Goal: Task Accomplishment & Management: Use online tool/utility

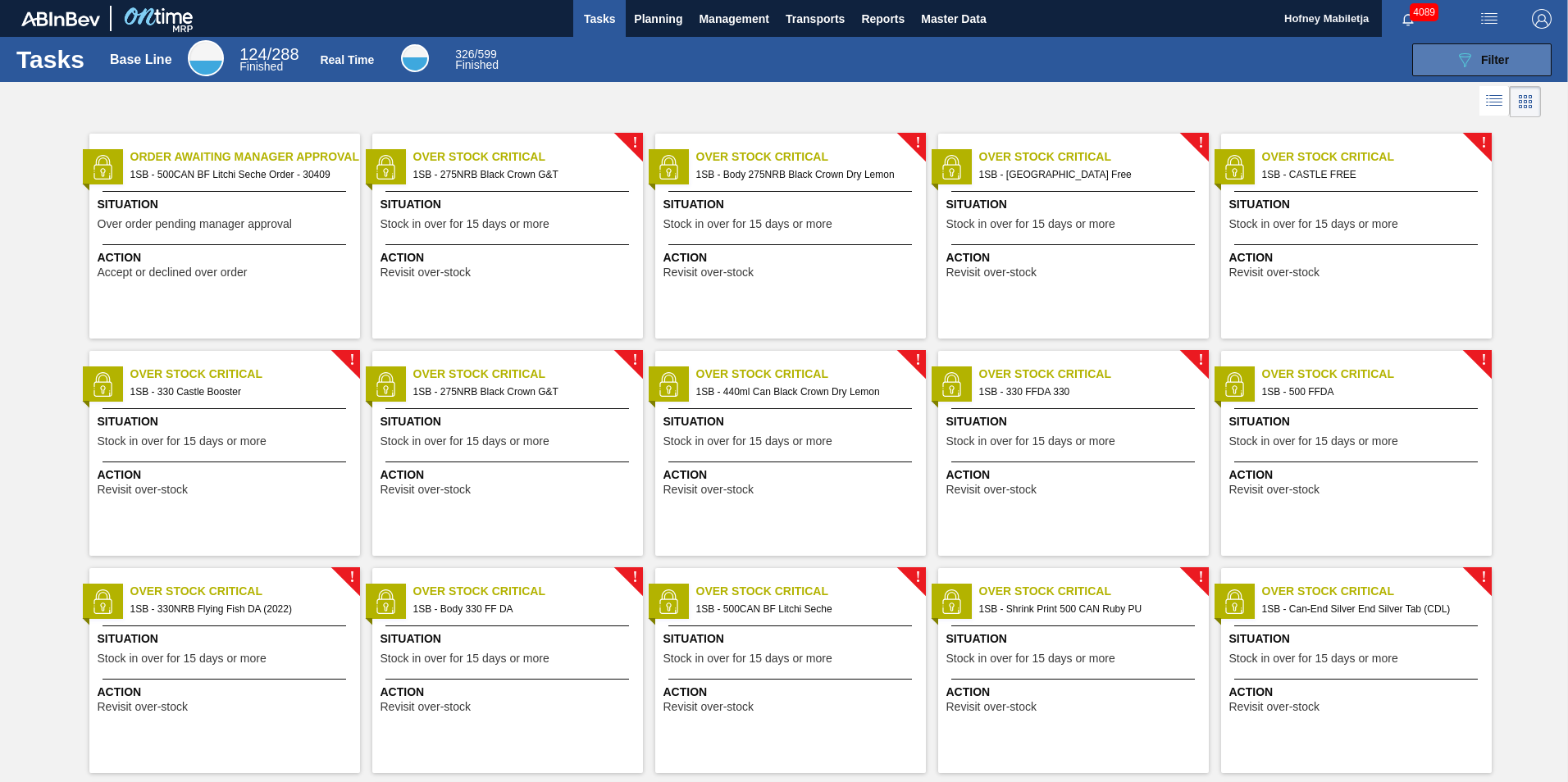
click at [1492, 50] on div "089F7B8B-B2A5-4AFE-B5C0-19BA573D28AC Filter" at bounding box center [1481, 60] width 54 height 19
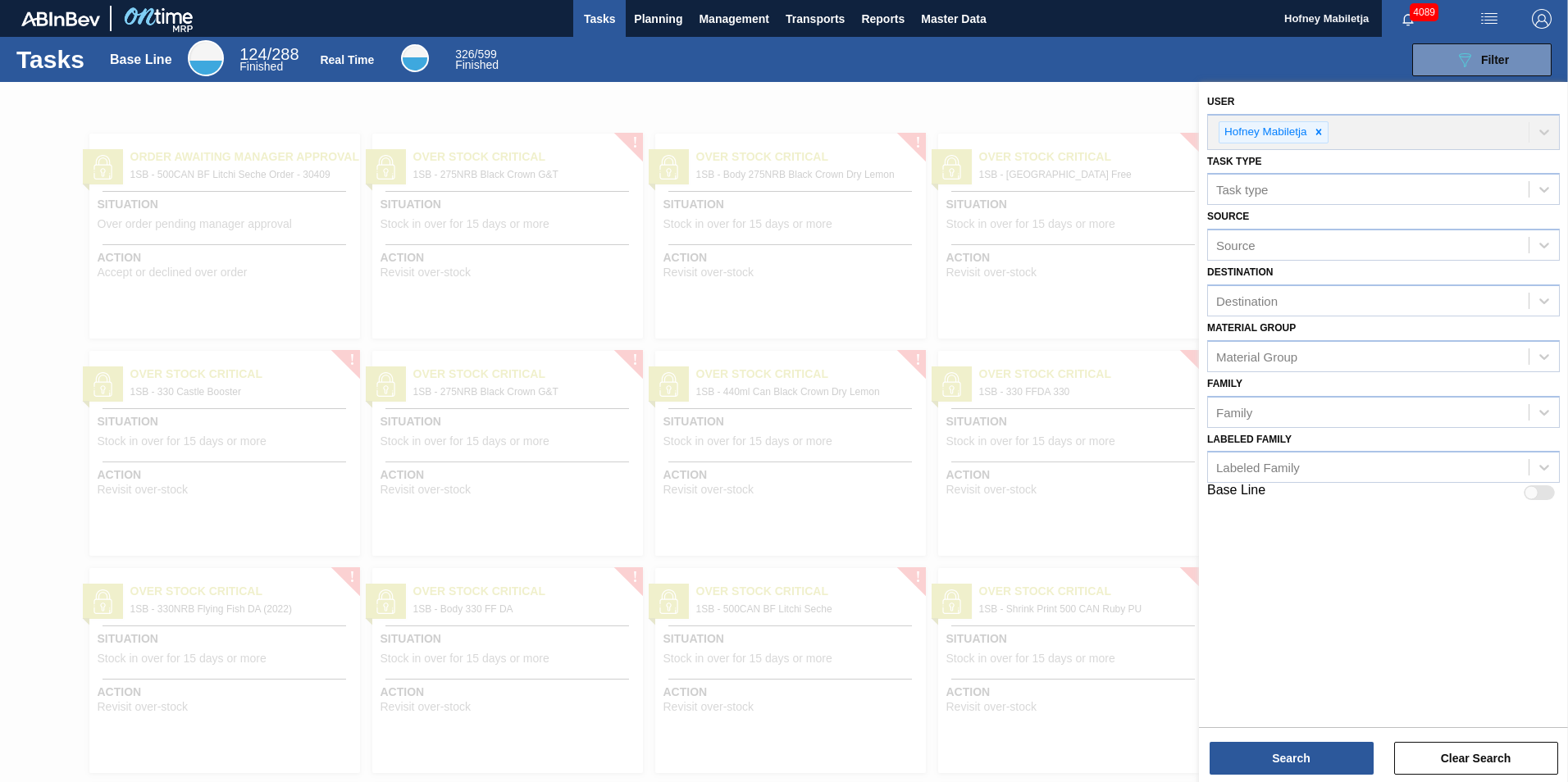
click at [890, 70] on div "089F7B8B-B2A5-4AFE-B5C0-19BA573D28AC Filter" at bounding box center [1035, 59] width 1048 height 33
click at [1006, 54] on div "089F7B8B-B2A5-4AFE-B5C0-19BA573D28AC Filter" at bounding box center [1035, 59] width 1048 height 33
click at [1471, 764] on button "Clear Search" at bounding box center [1476, 758] width 164 height 33
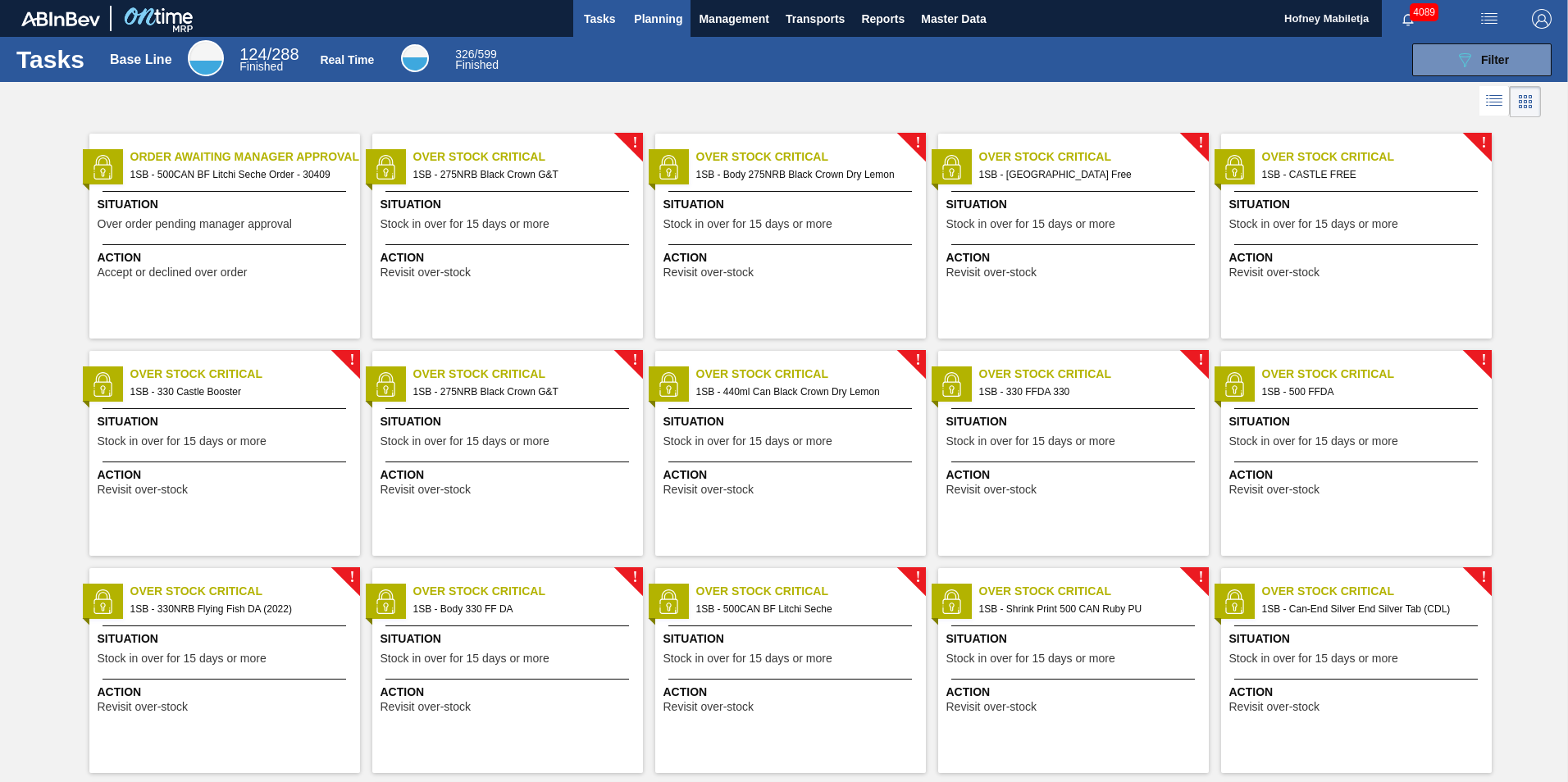
click at [658, 16] on span "Planning" at bounding box center [658, 18] width 48 height 19
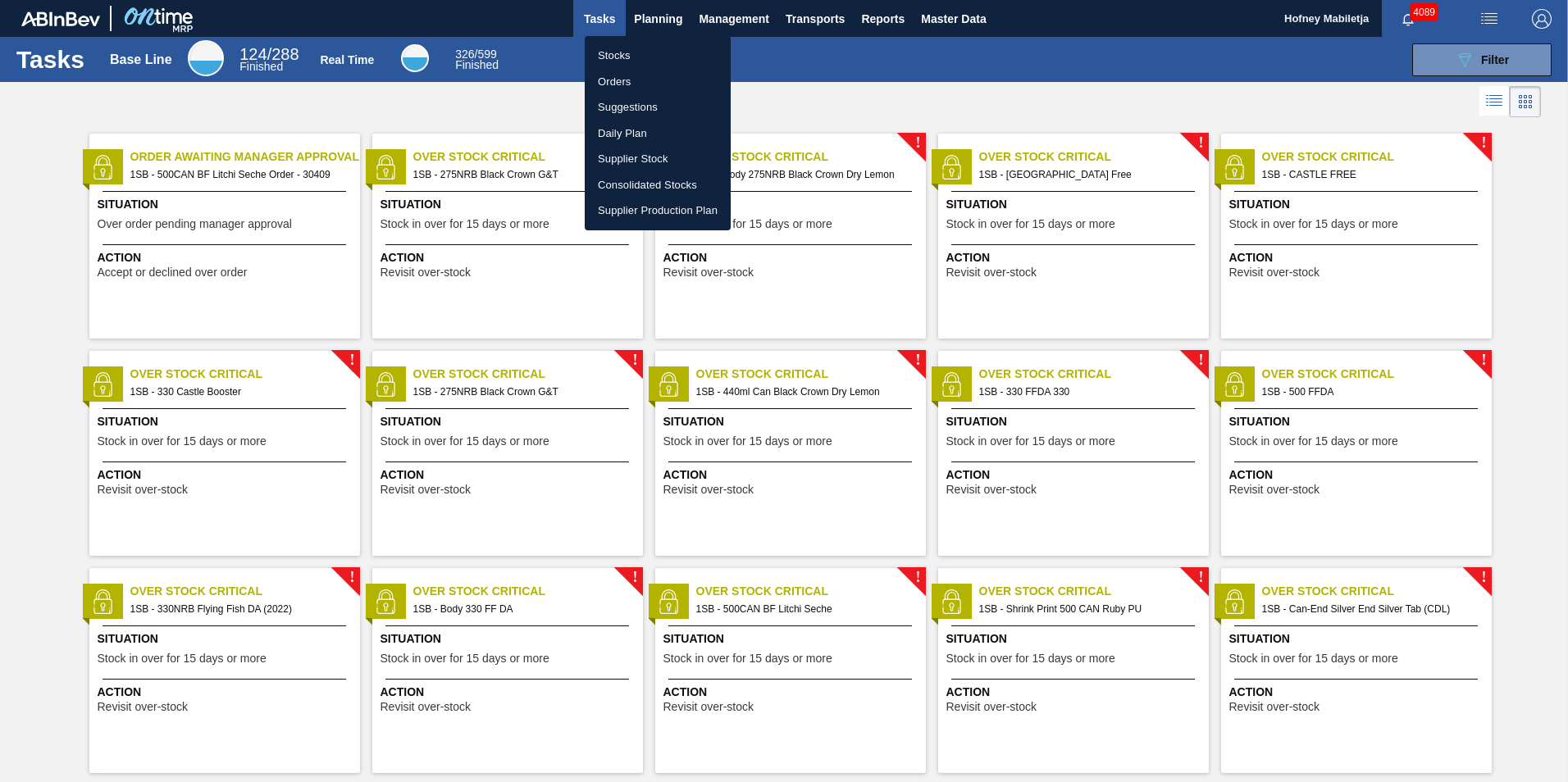
click at [608, 56] on li "Stocks" at bounding box center [658, 55] width 146 height 26
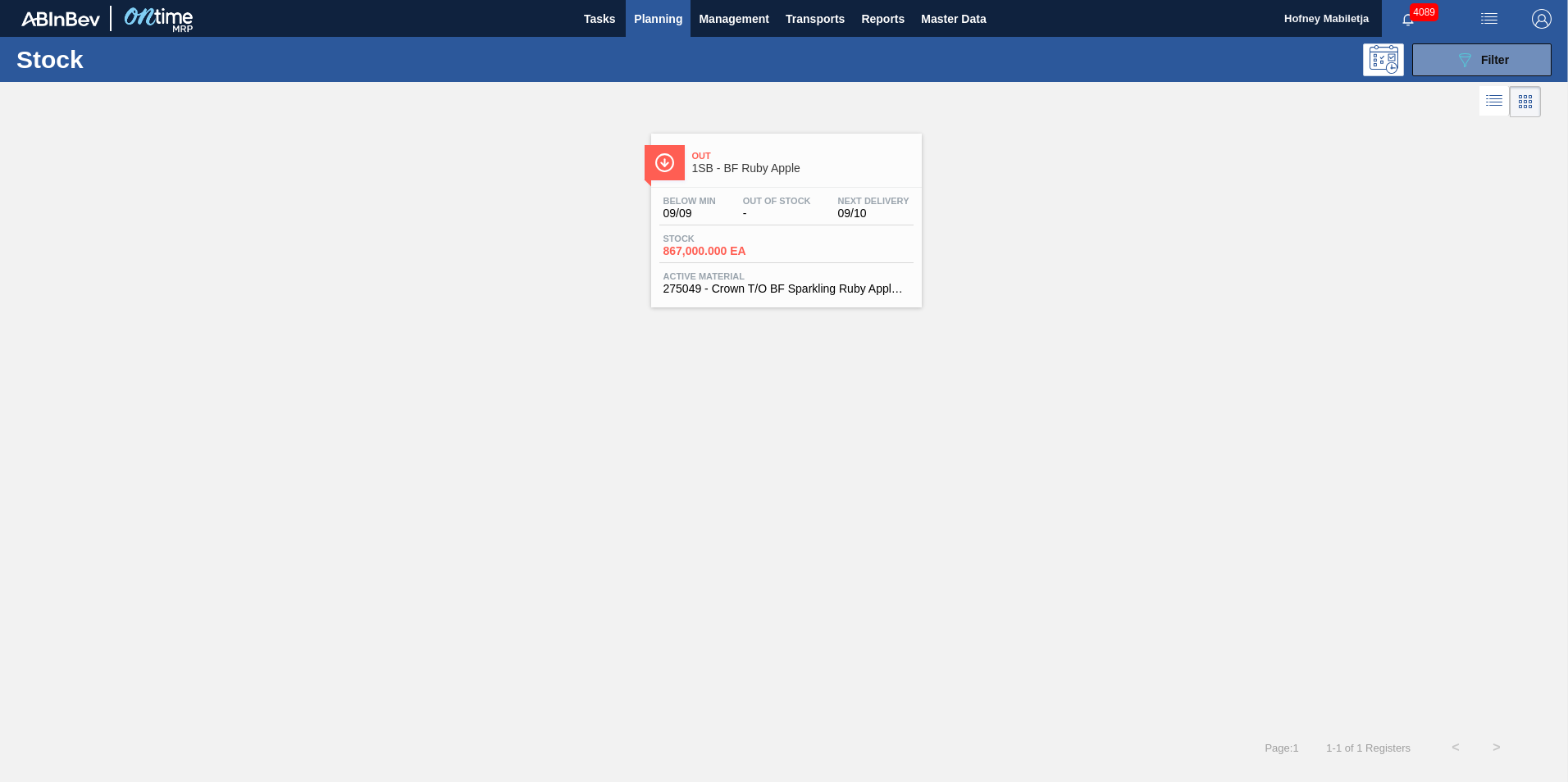
click at [806, 207] on div "Out Of Stock -" at bounding box center [777, 208] width 77 height 24
click at [1506, 55] on span "Filter" at bounding box center [1495, 60] width 28 height 13
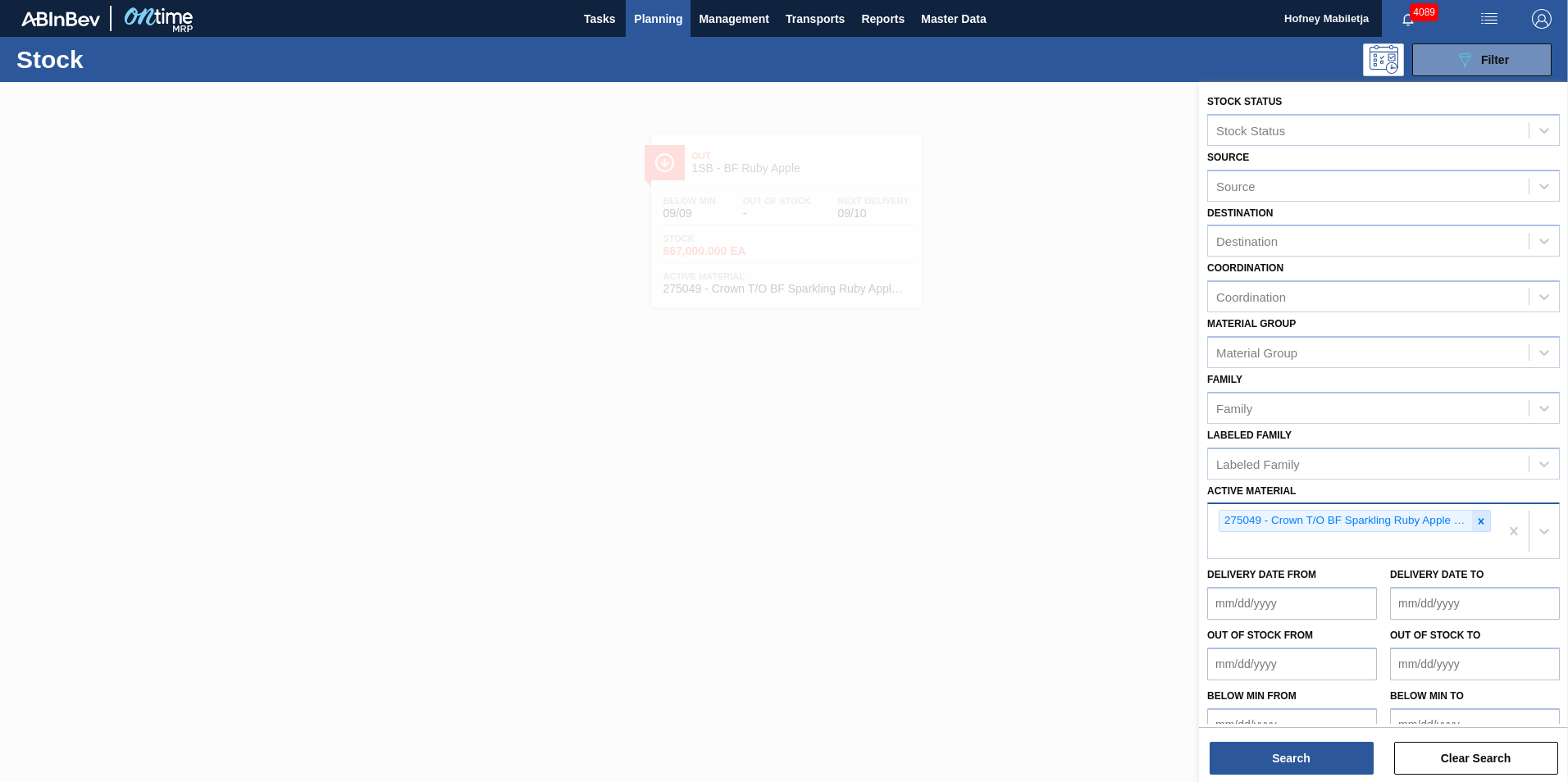
click at [1483, 520] on icon at bounding box center [1480, 521] width 11 height 11
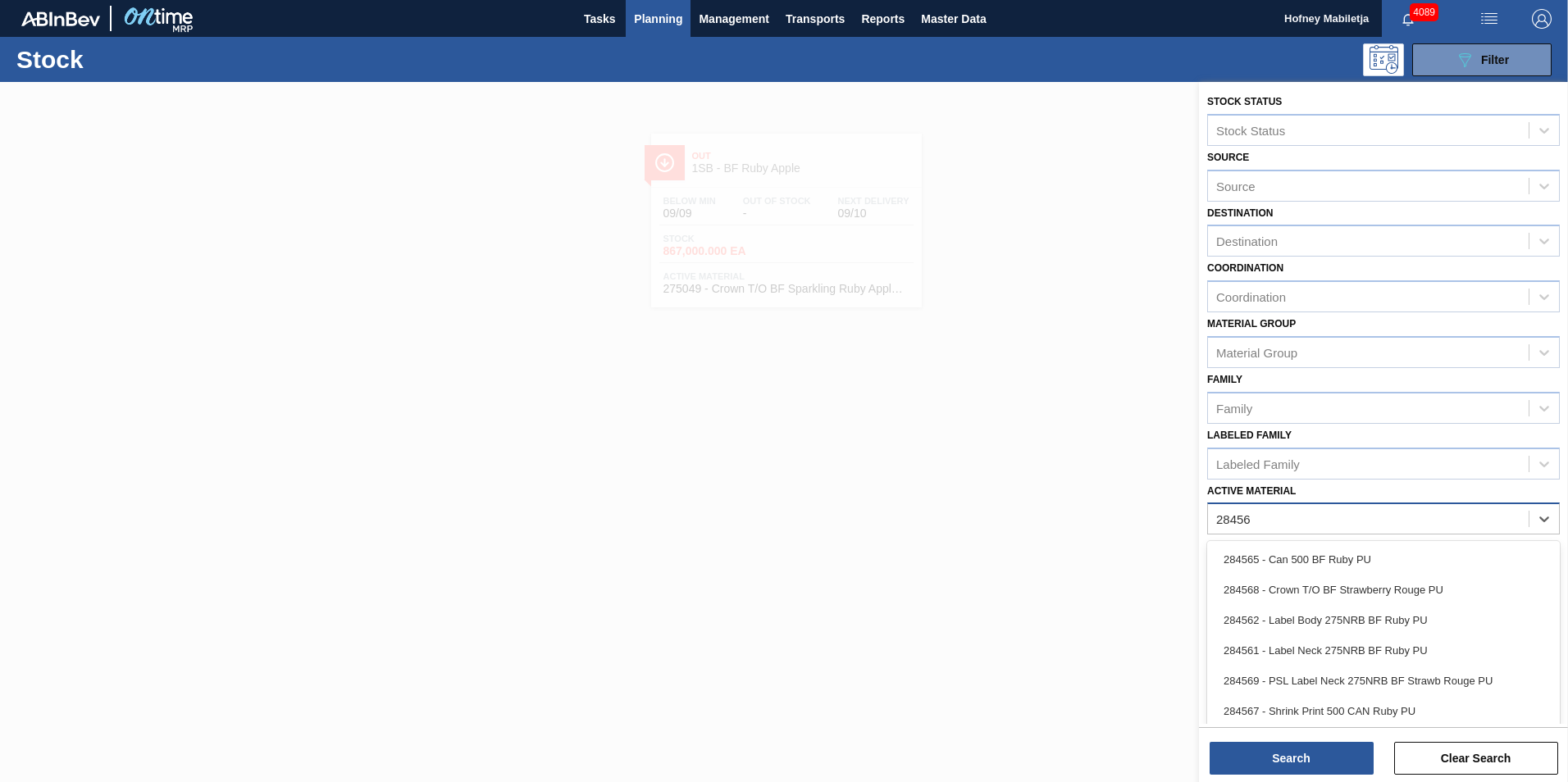
type Material "284561"
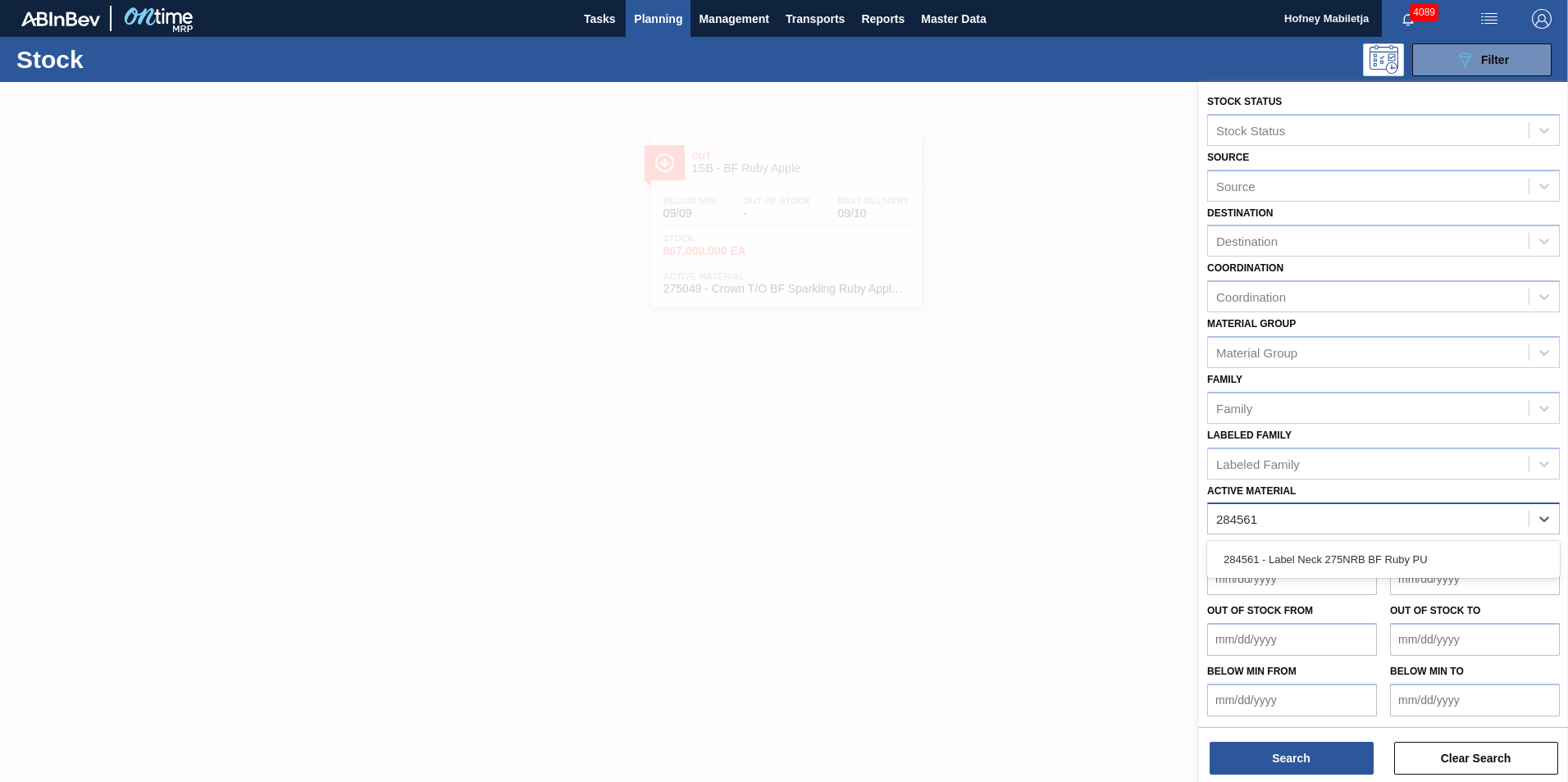
click at [1345, 556] on div "284561 - Label Neck 275NRB BF Ruby PU" at bounding box center [1383, 559] width 352 height 30
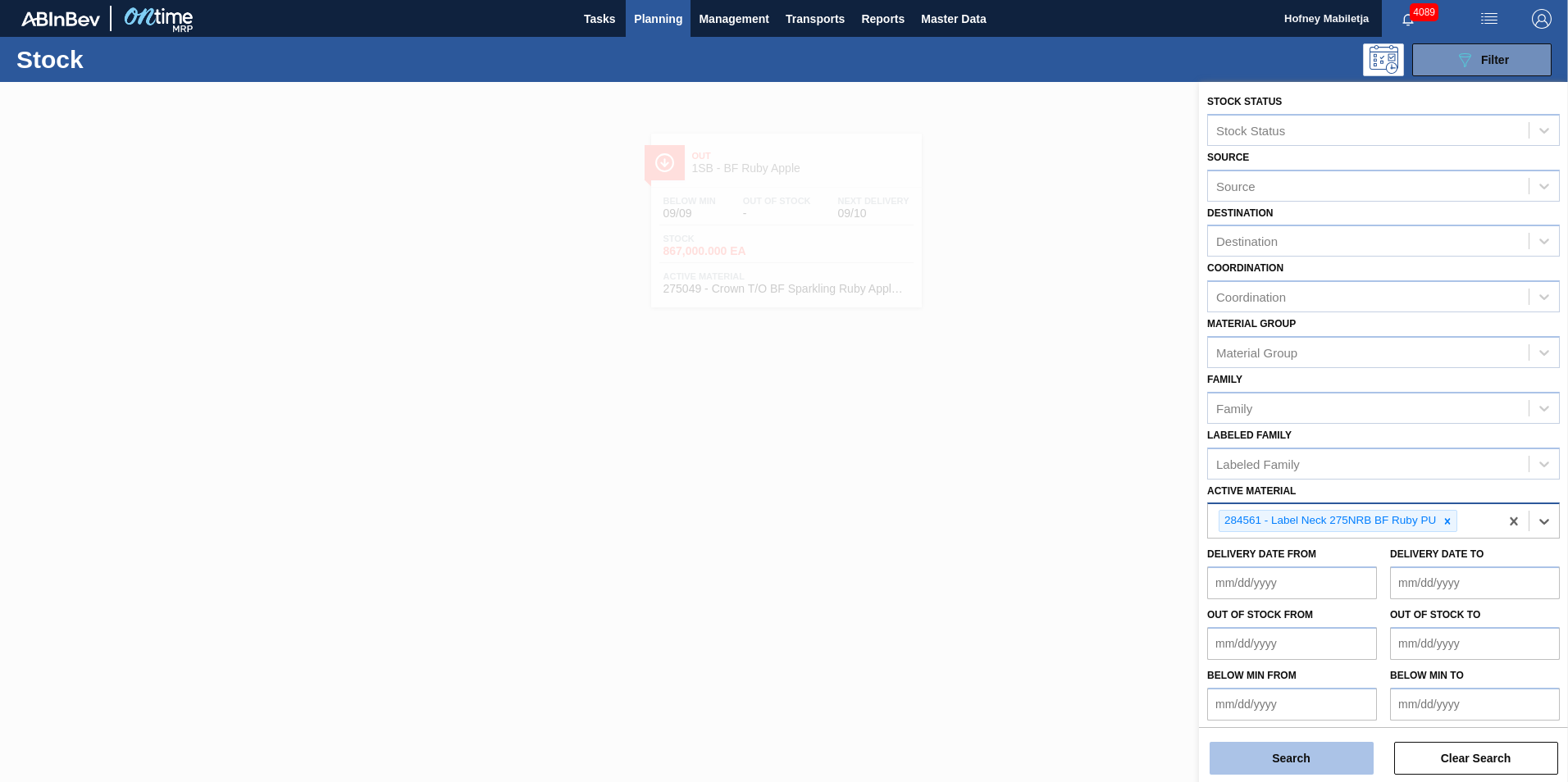
click at [1329, 763] on button "Search" at bounding box center [1292, 758] width 164 height 33
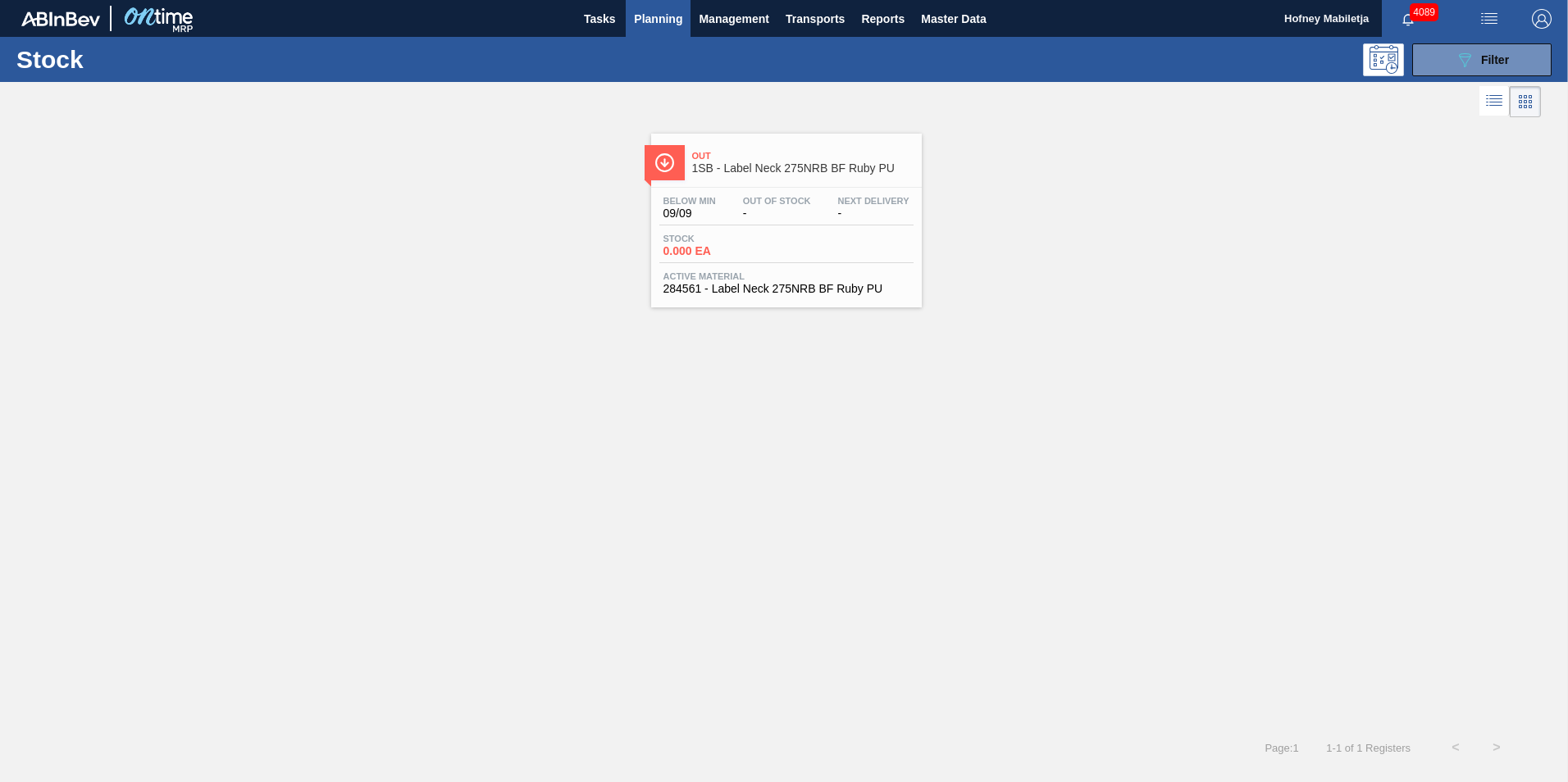
click at [782, 258] on div "Stock 0.000 EA" at bounding box center [786, 248] width 254 height 30
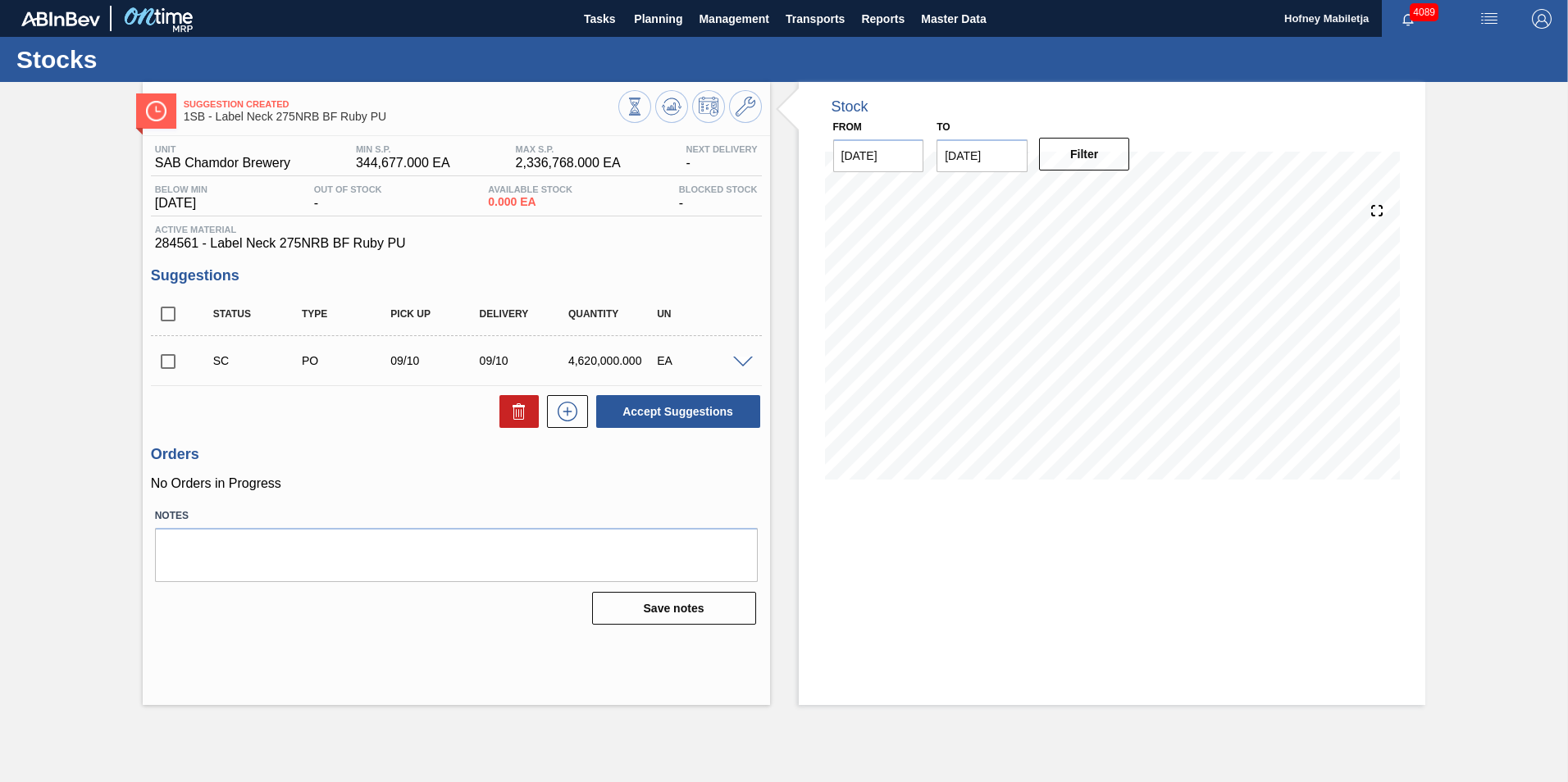
click at [164, 357] on input "checkbox" at bounding box center [167, 361] width 34 height 34
click at [669, 409] on button "Accept Suggestions" at bounding box center [678, 411] width 164 height 33
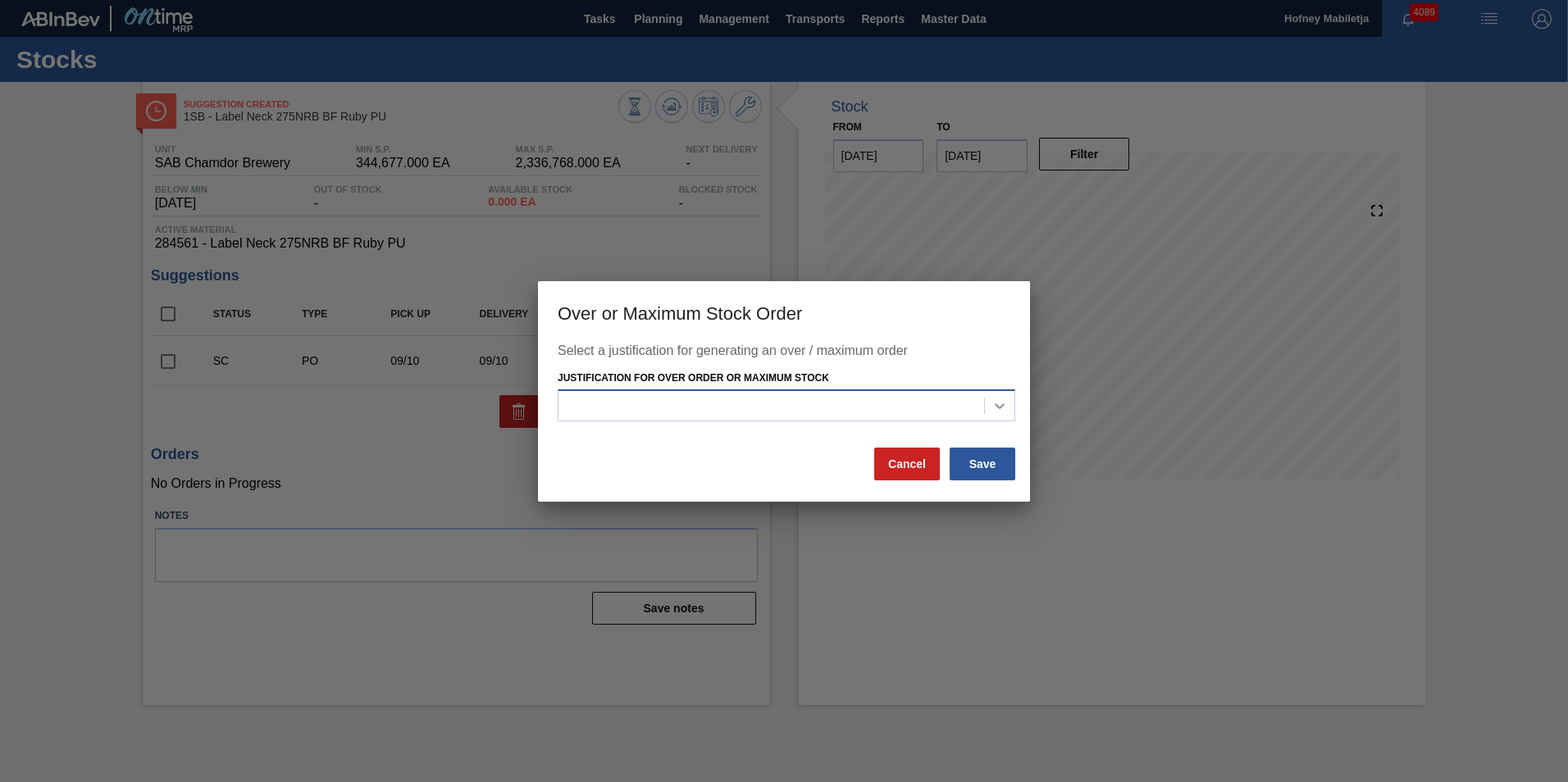
click at [996, 400] on icon at bounding box center [999, 406] width 17 height 17
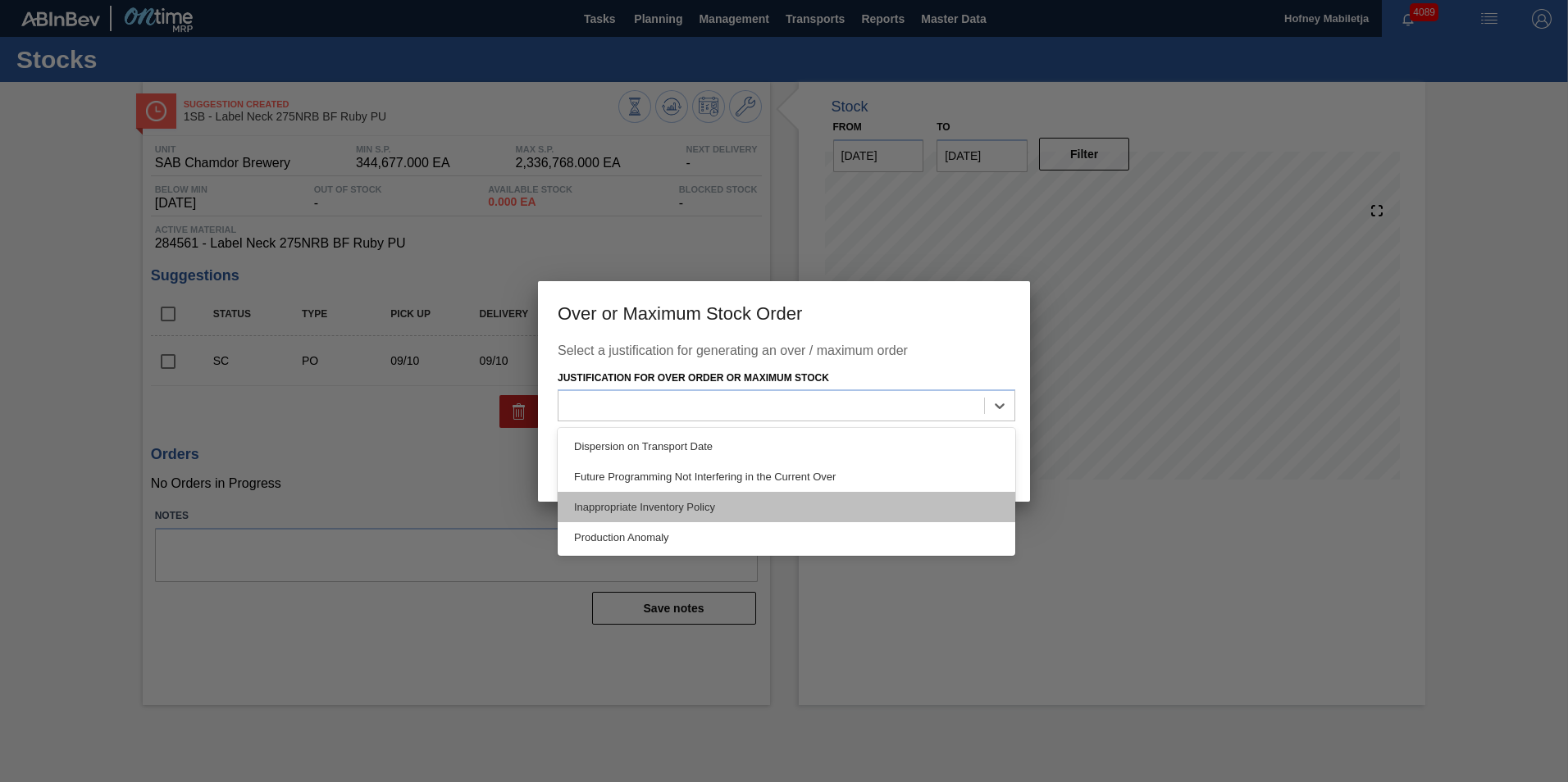
click at [650, 507] on div "Inappropriate Inventory Policy" at bounding box center [786, 507] width 458 height 30
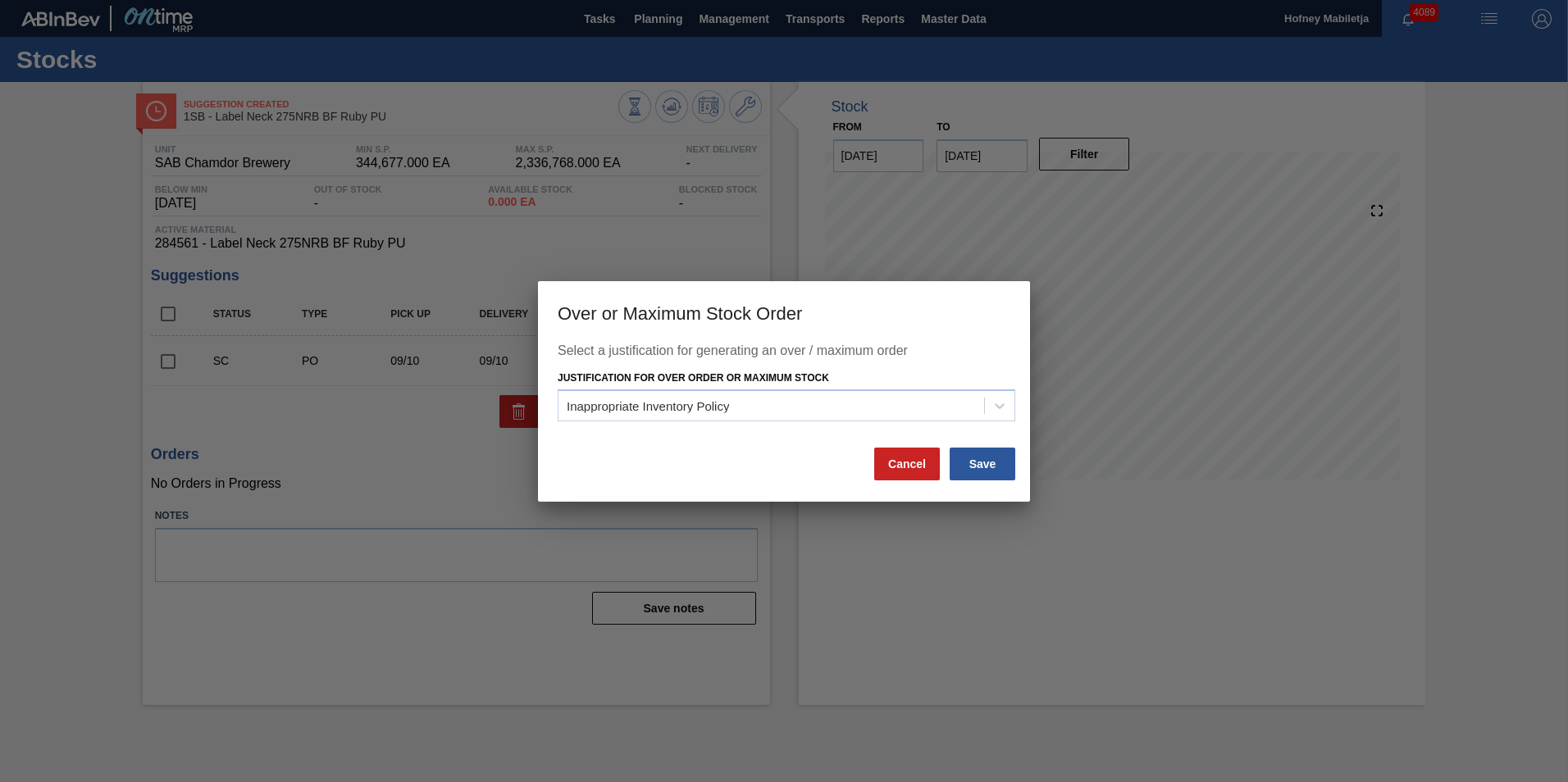
click at [924, 520] on div at bounding box center [784, 391] width 1568 height 782
click at [913, 475] on button "Cancel" at bounding box center [907, 463] width 65 height 33
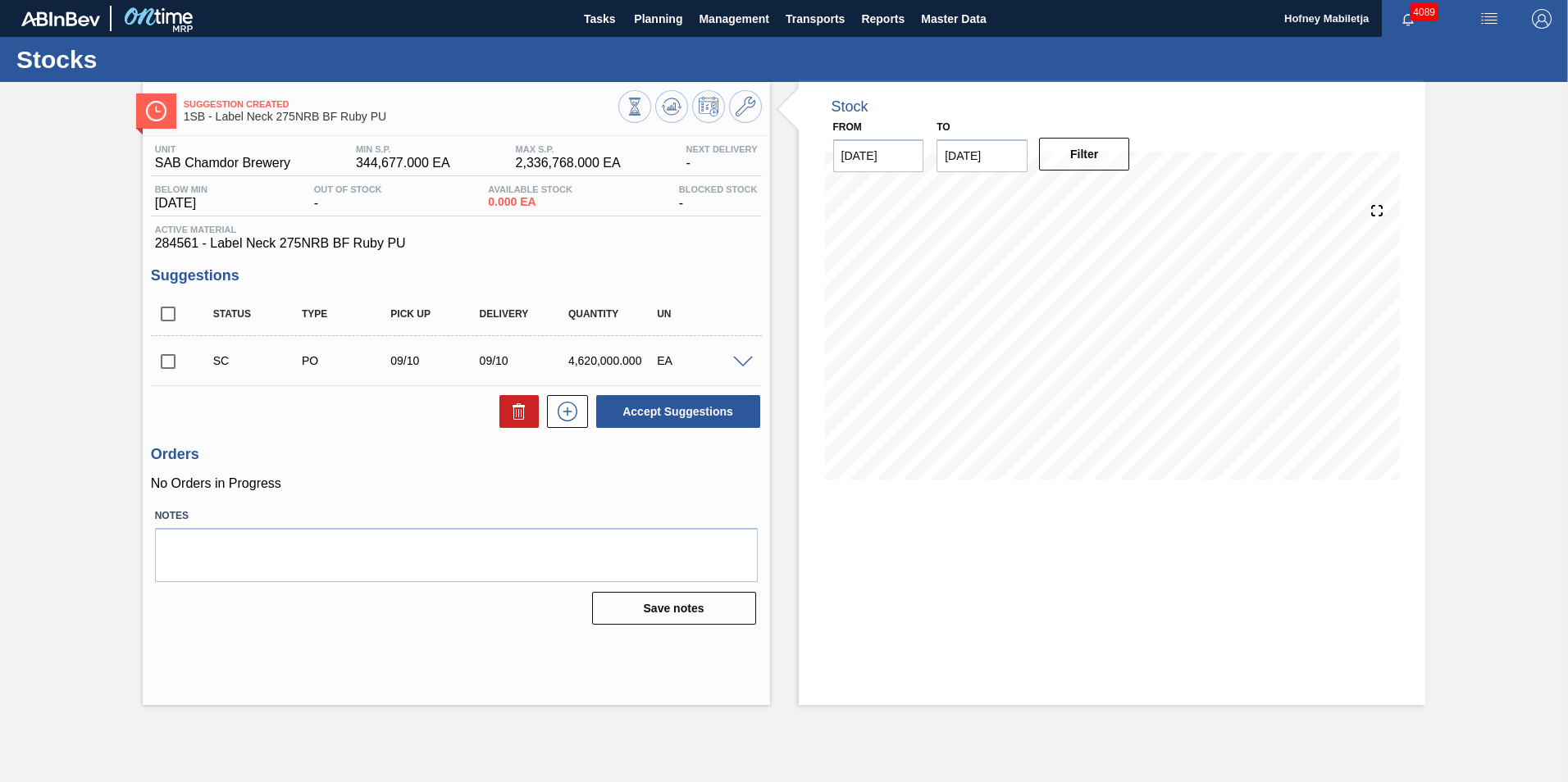
click at [164, 360] on input "checkbox" at bounding box center [167, 361] width 34 height 34
click at [697, 413] on button "Accept Suggestions" at bounding box center [678, 411] width 164 height 33
checkbox input "false"
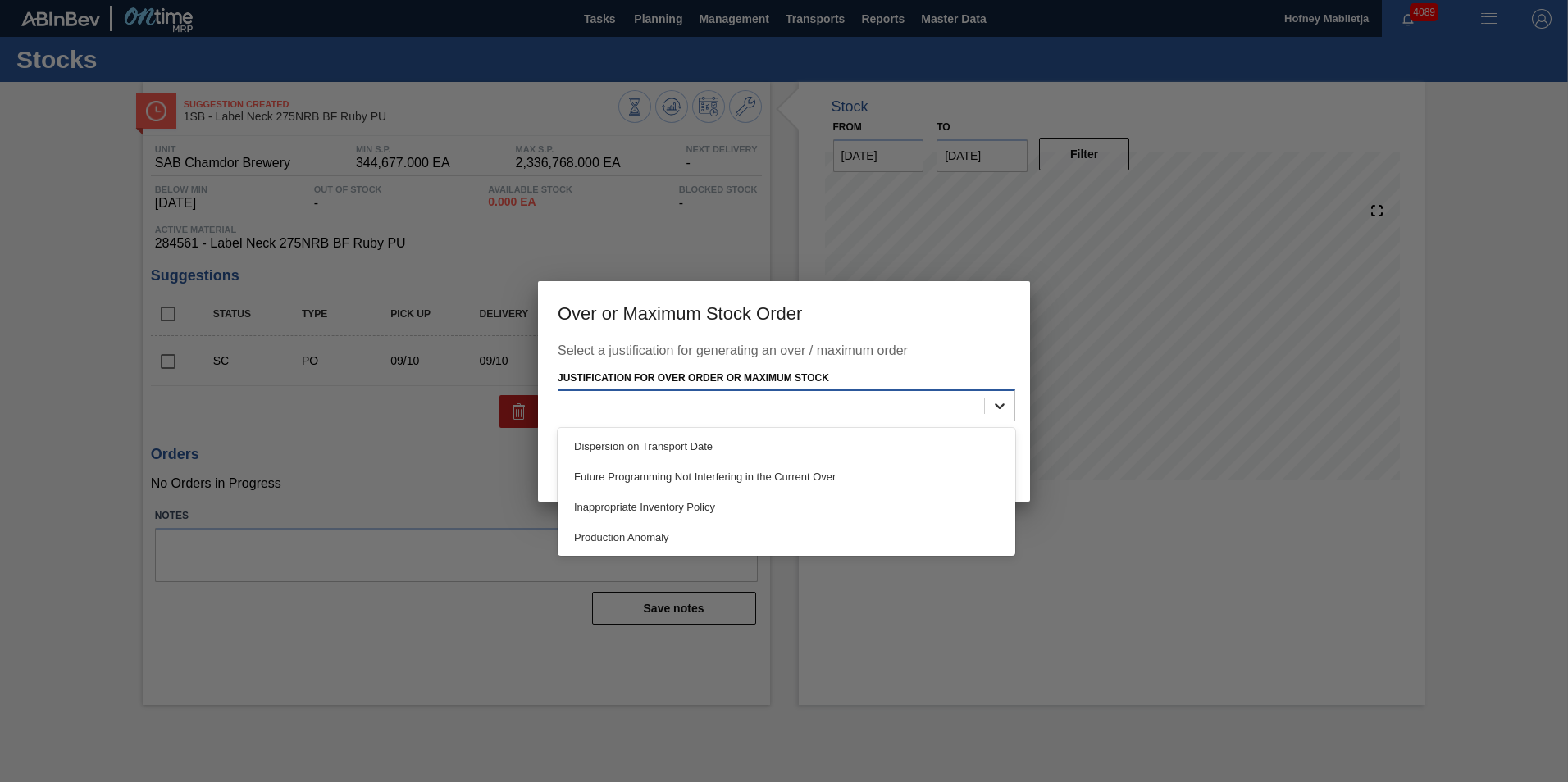
click at [998, 404] on icon at bounding box center [999, 406] width 17 height 17
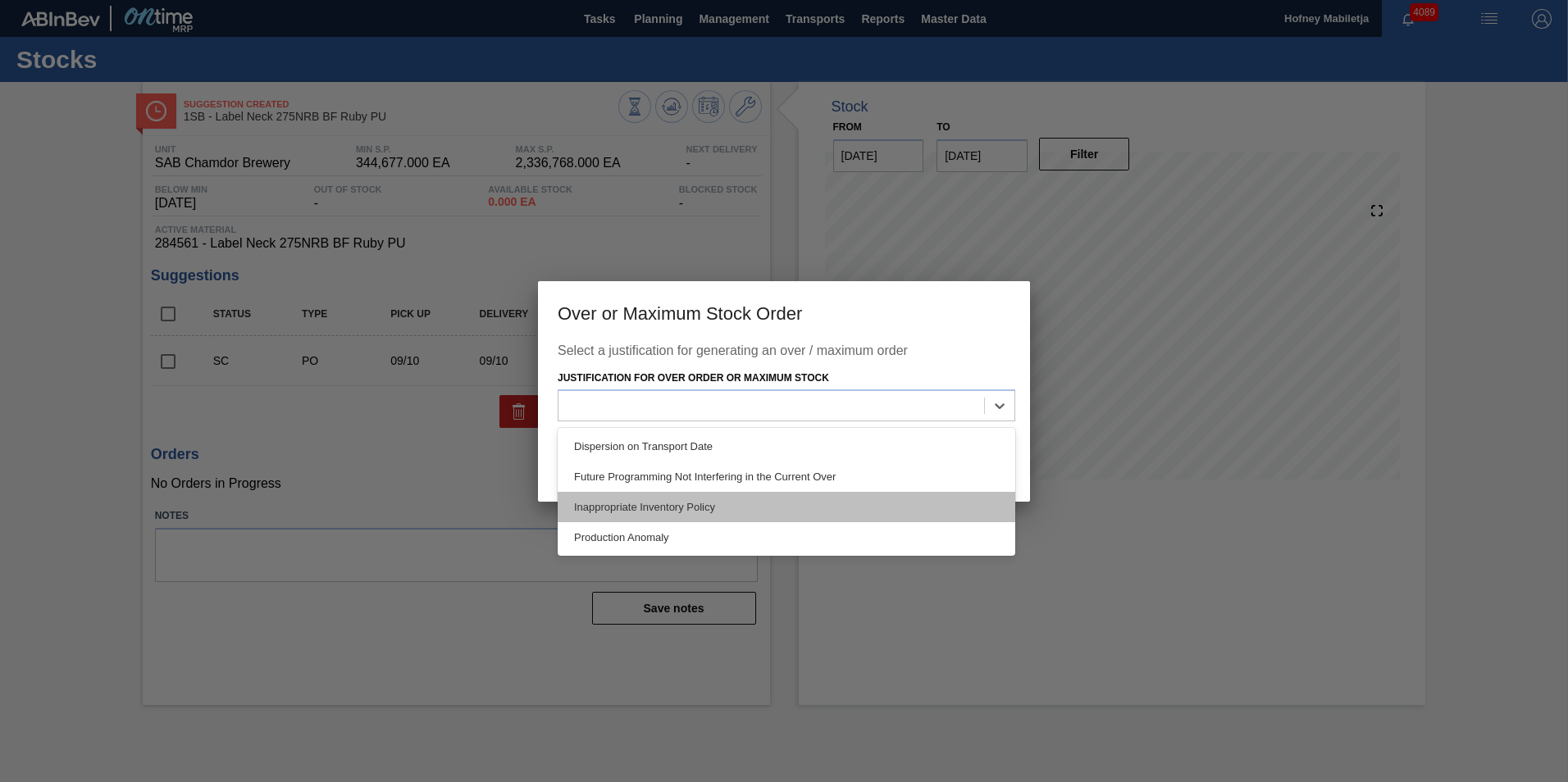
click at [664, 500] on div "Inappropriate Inventory Policy" at bounding box center [786, 507] width 458 height 30
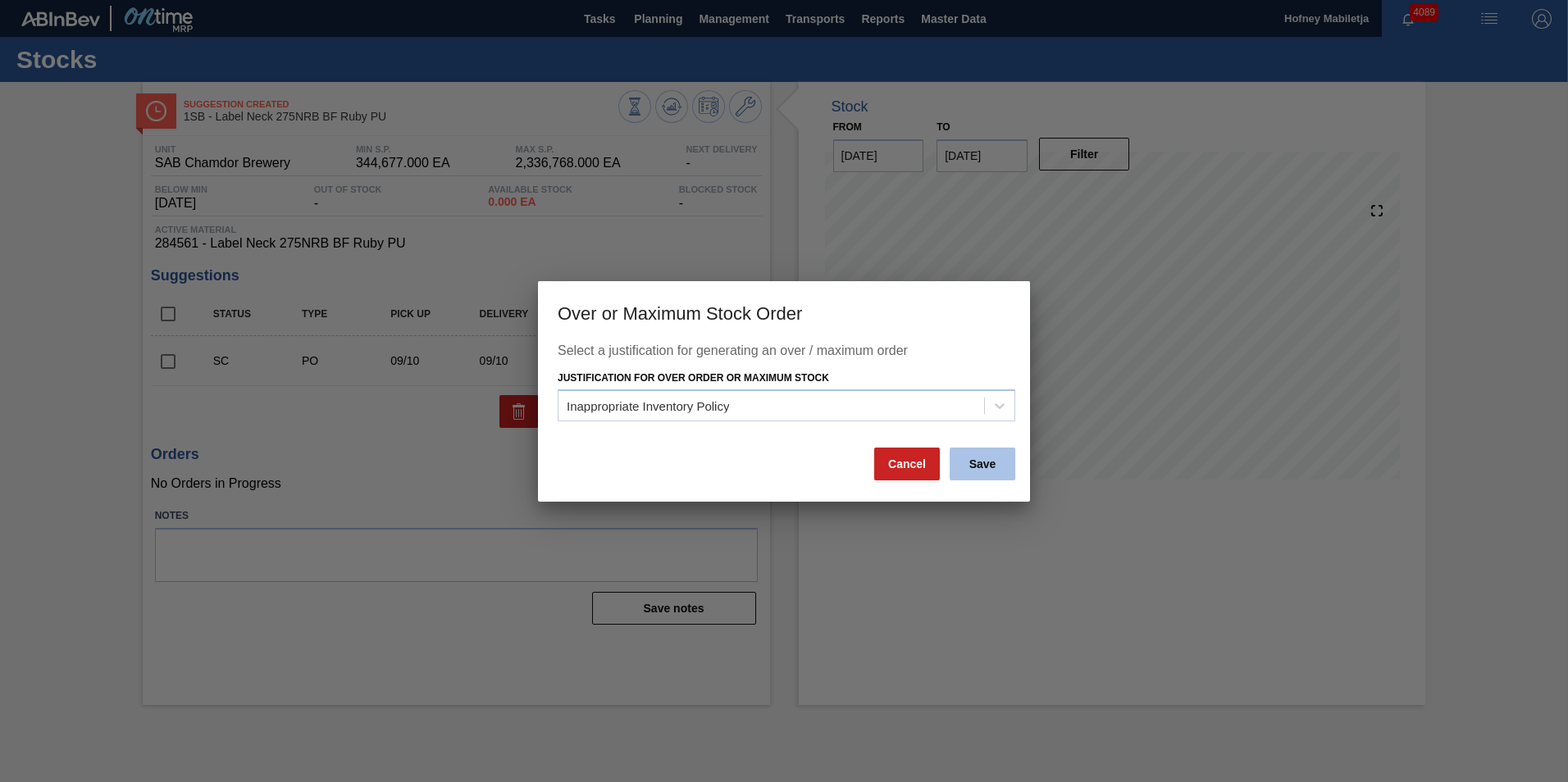
click at [973, 460] on button "Save" at bounding box center [982, 463] width 65 height 33
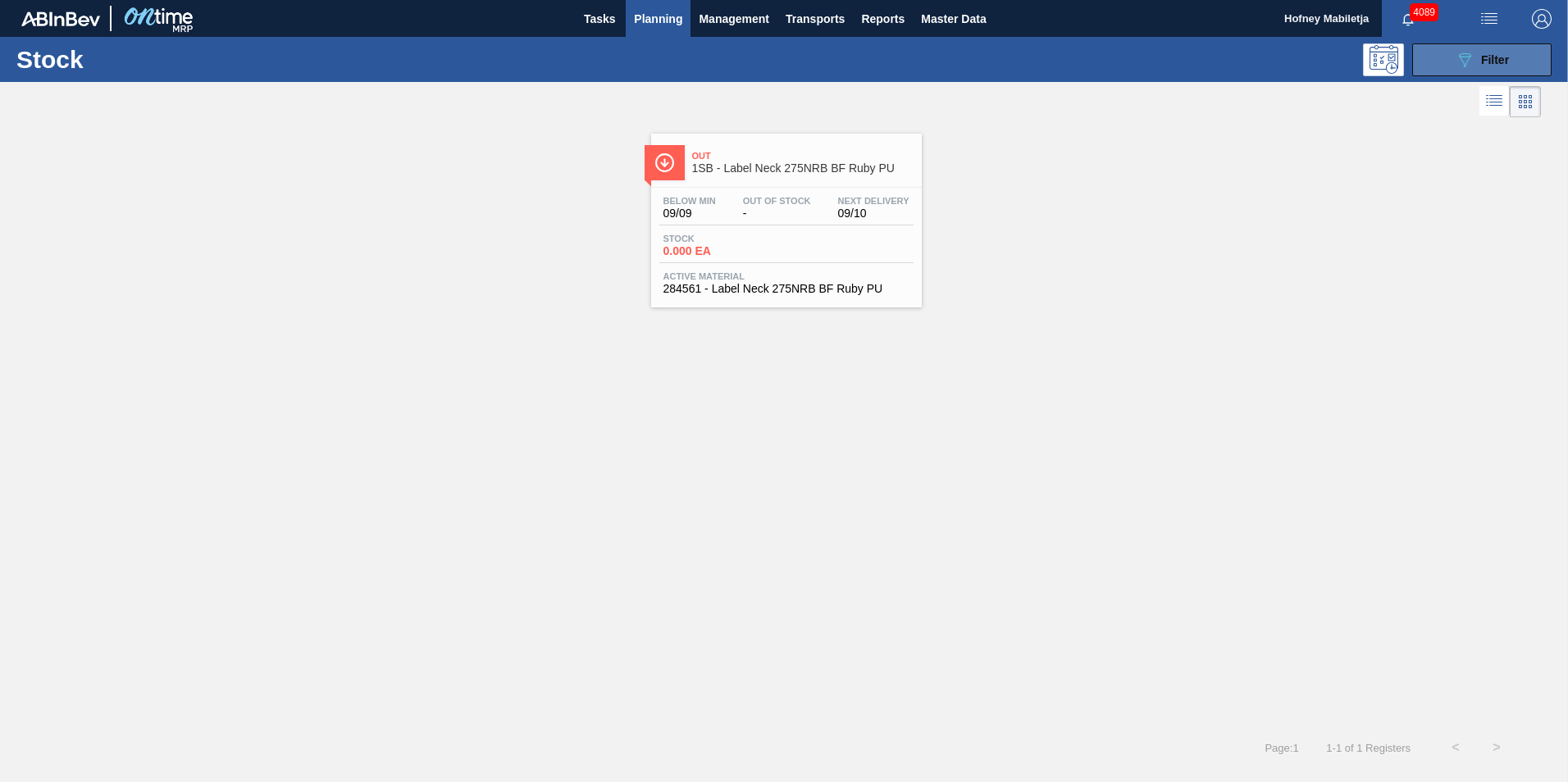
click at [1498, 50] on div "089F7B8B-B2A5-4AFE-B5C0-19BA573D28AC Filter" at bounding box center [1481, 60] width 54 height 19
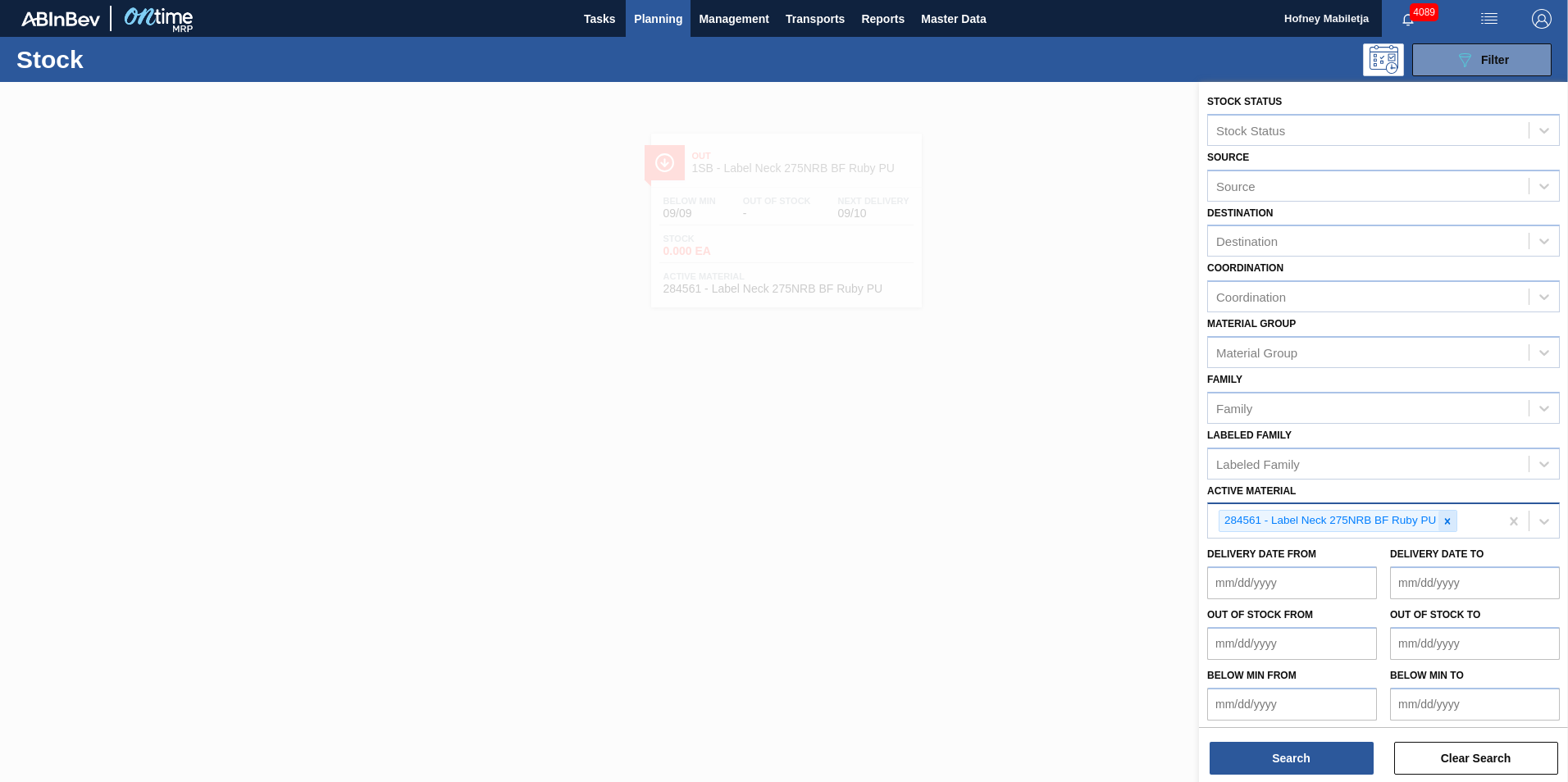
click at [1441, 525] on icon at bounding box center [1447, 521] width 11 height 11
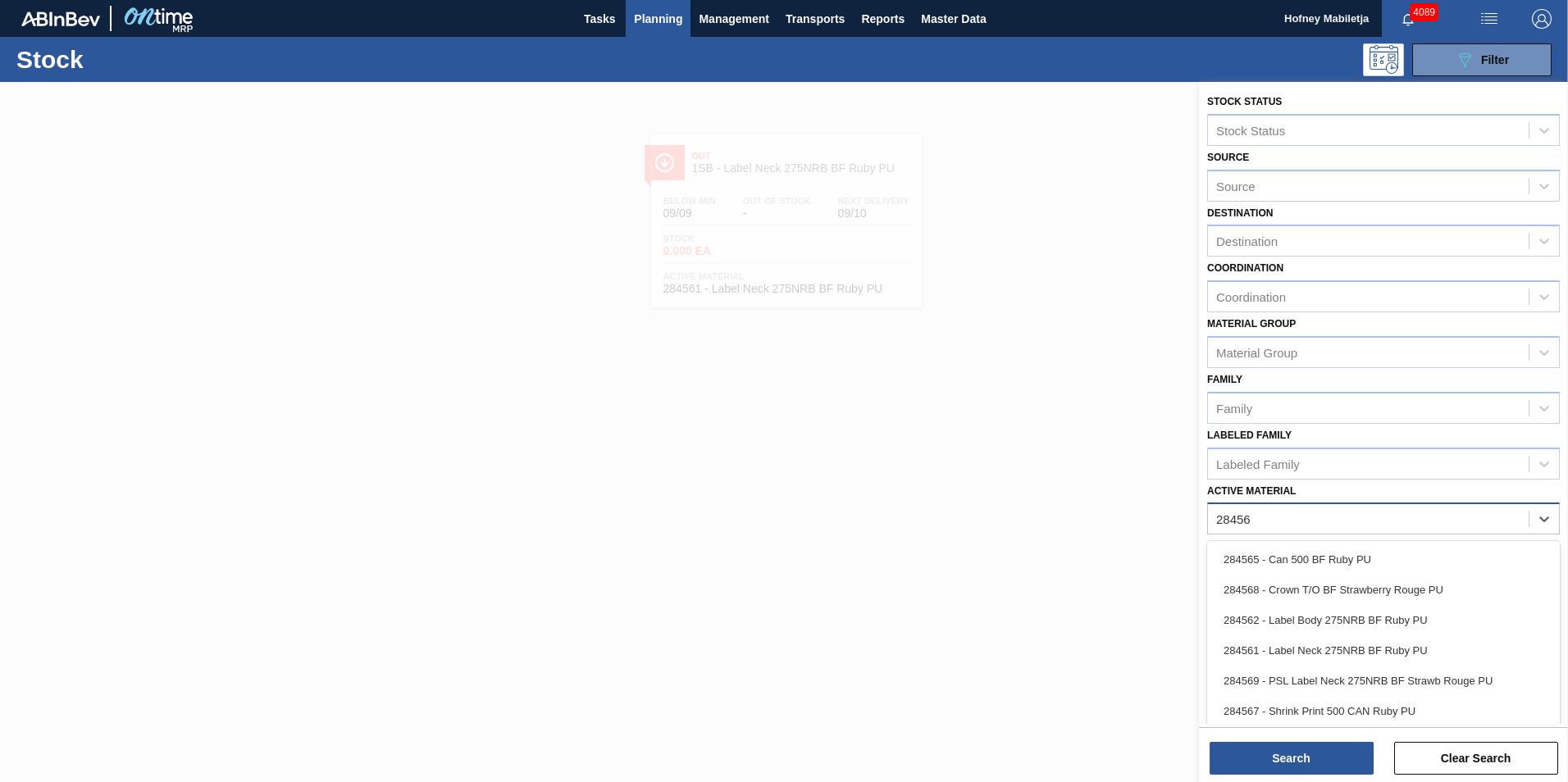
type Material "284562"
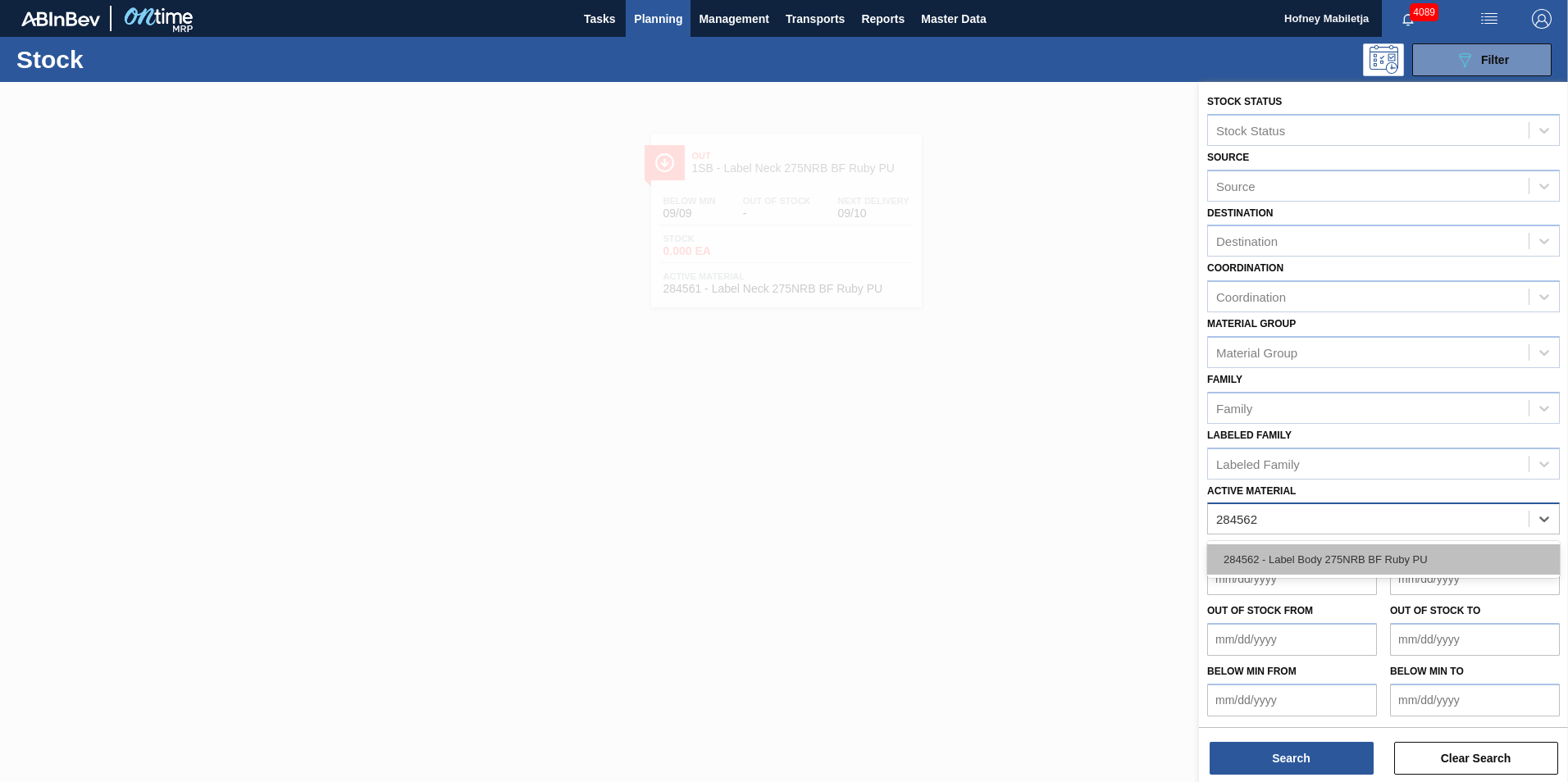
click at [1359, 550] on div "284562 - Label Body 275NRB BF Ruby PU" at bounding box center [1383, 559] width 352 height 30
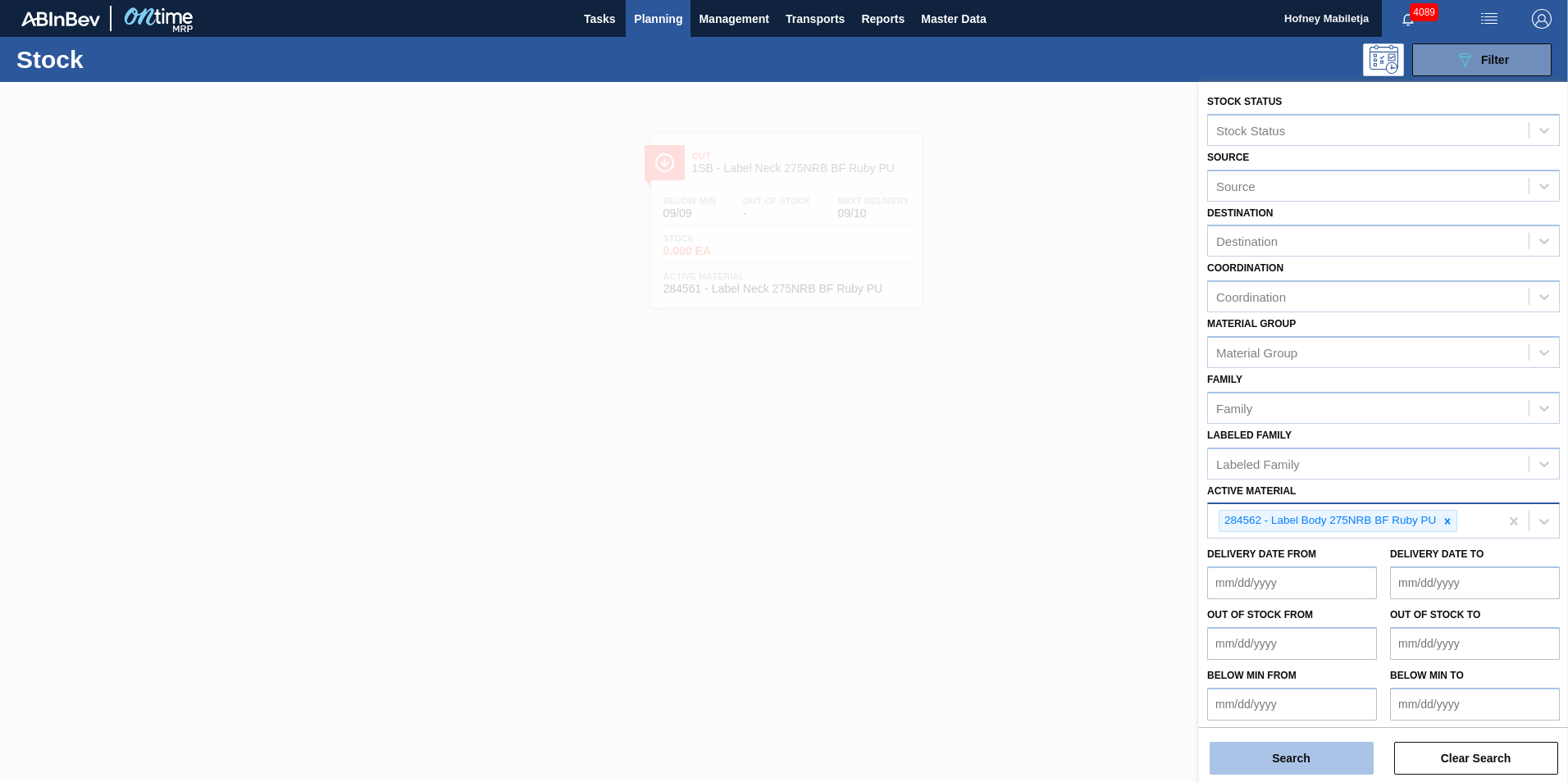
click at [1306, 755] on button "Search" at bounding box center [1292, 758] width 164 height 33
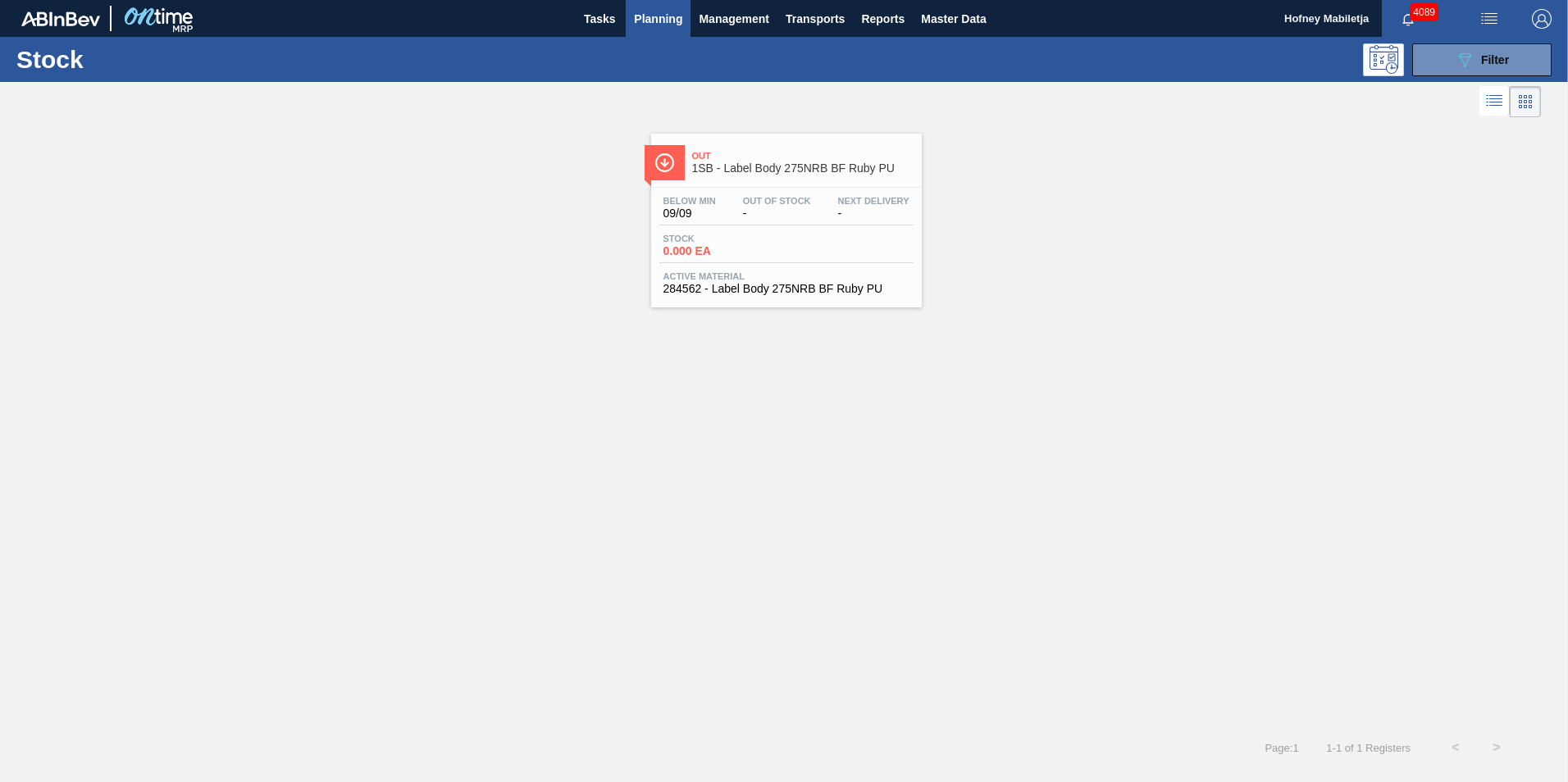
click at [759, 256] on span "0.000 EA" at bounding box center [720, 251] width 114 height 12
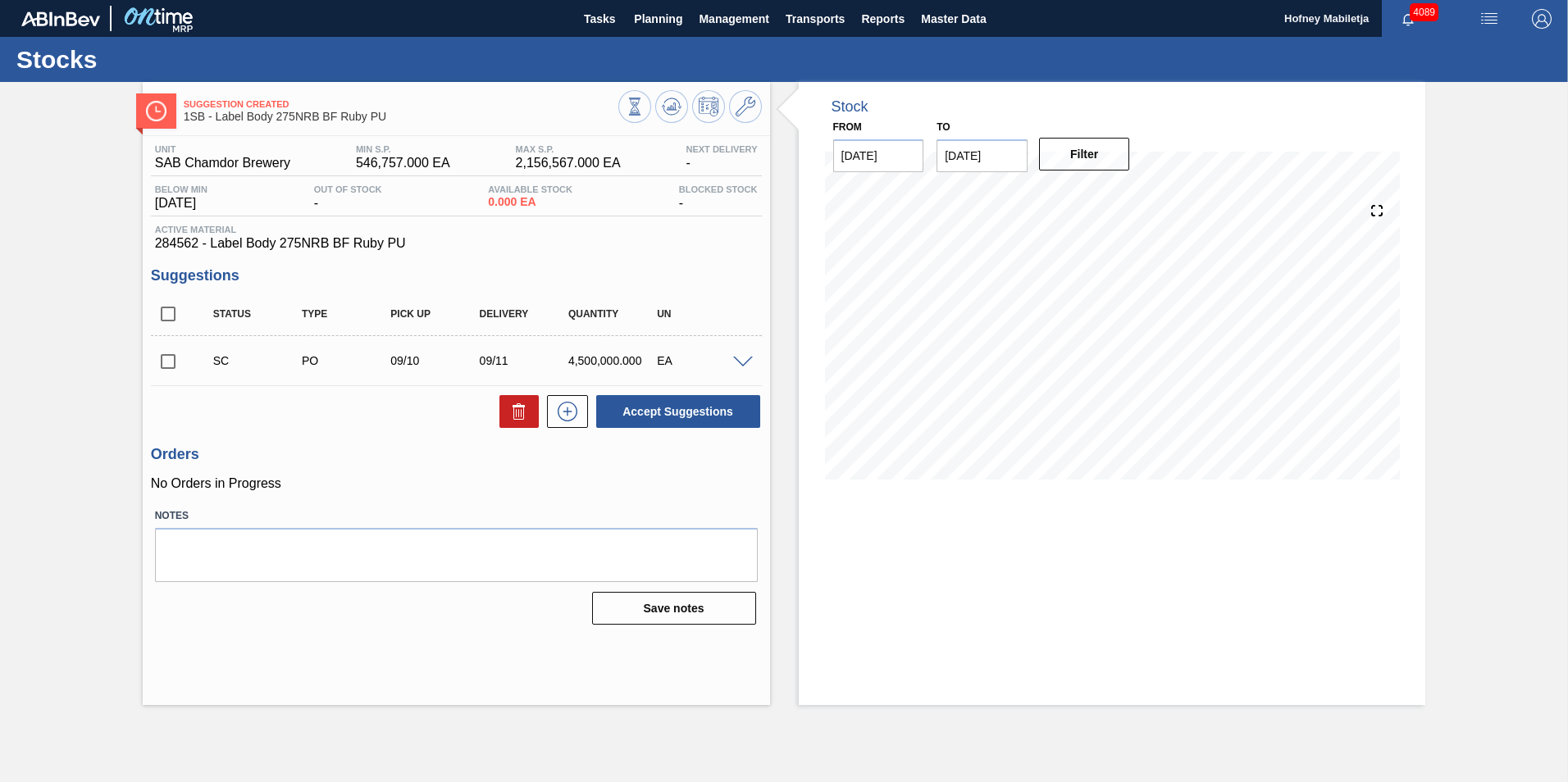
click at [164, 361] on input "checkbox" at bounding box center [167, 361] width 34 height 34
click at [688, 410] on button "Accept Suggestions" at bounding box center [678, 411] width 164 height 33
checkbox input "false"
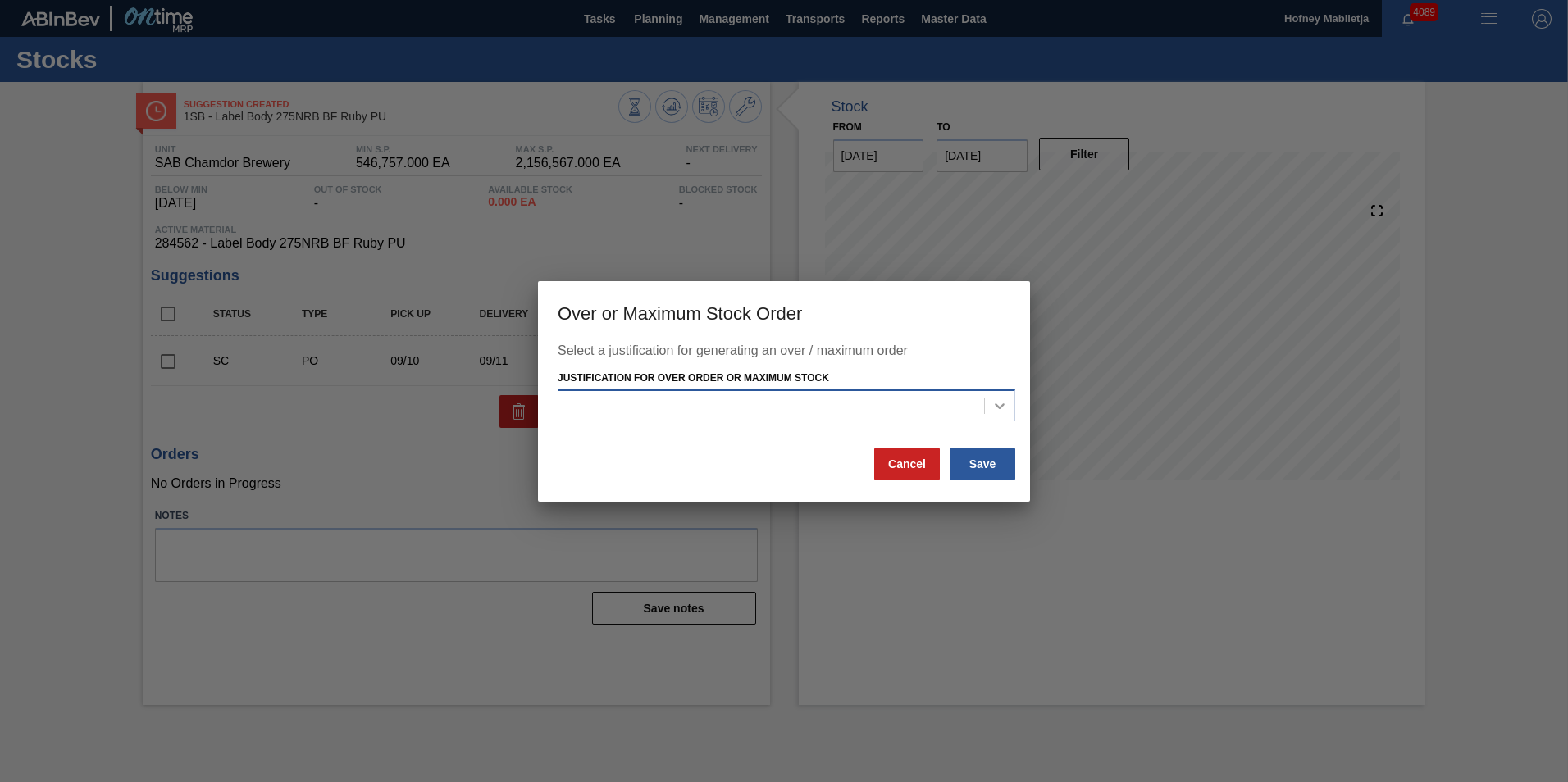
click at [1000, 404] on icon at bounding box center [999, 406] width 17 height 17
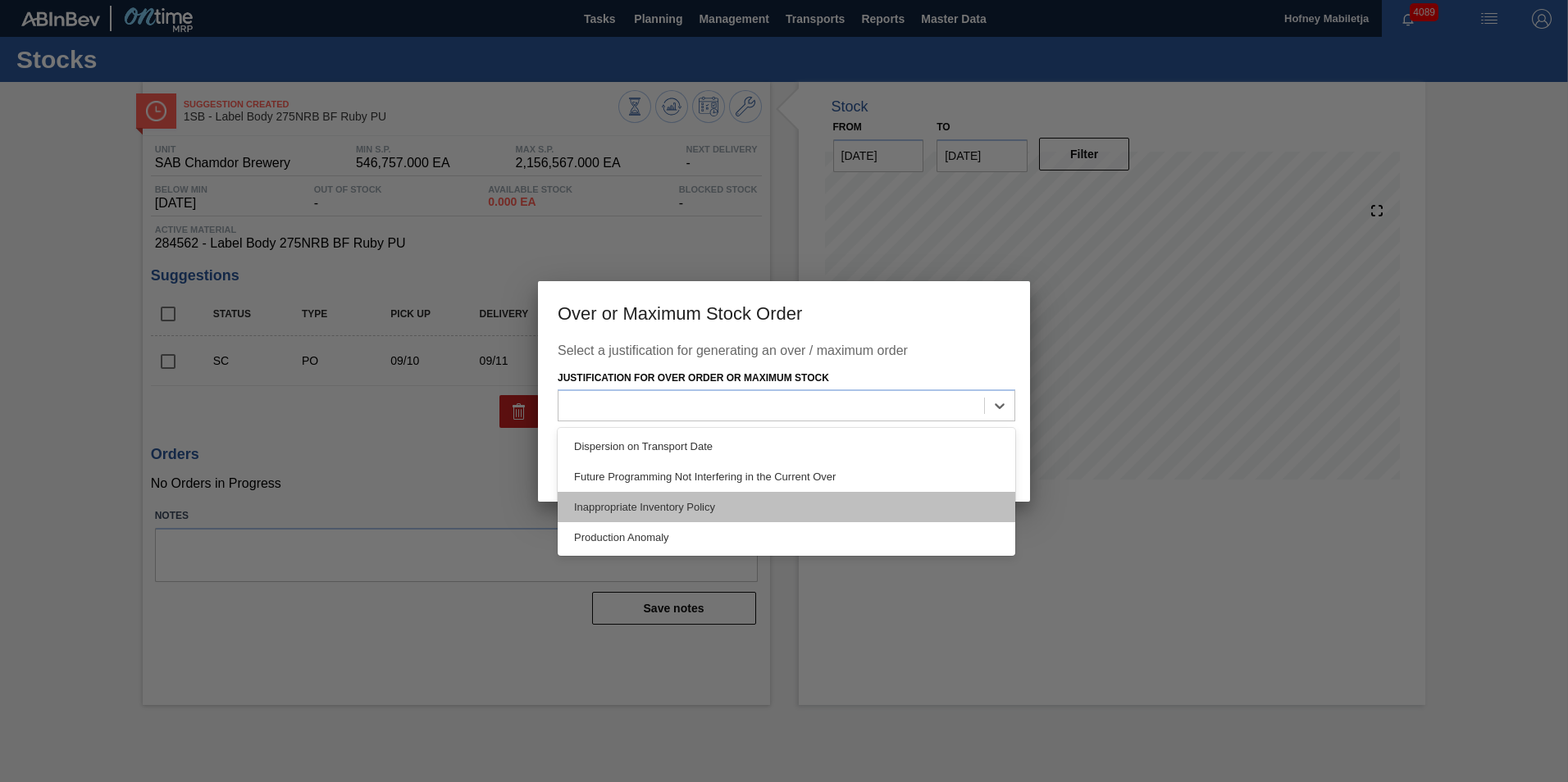
click at [691, 505] on div "Inappropriate Inventory Policy" at bounding box center [786, 507] width 458 height 30
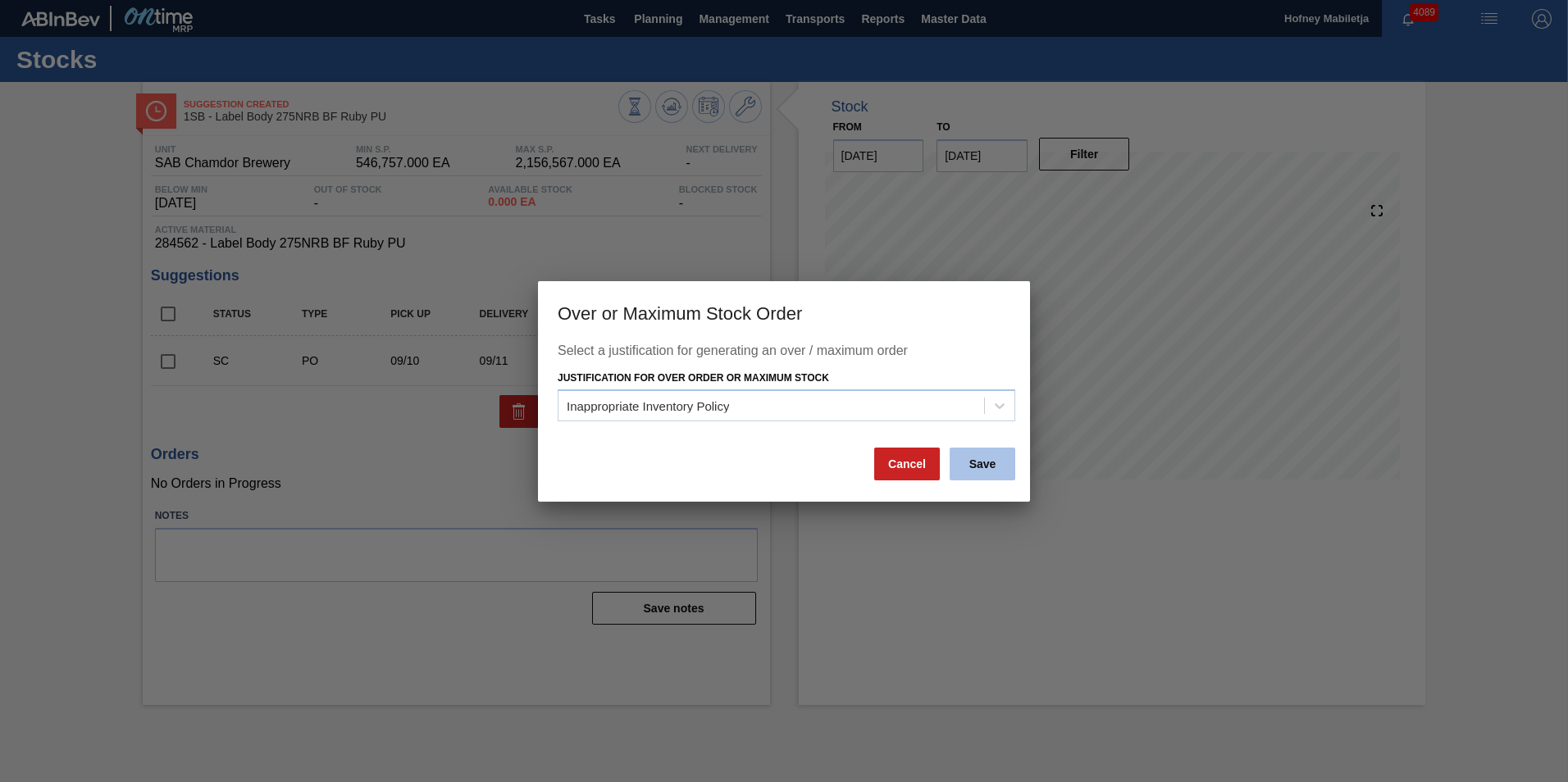
click at [981, 459] on button "Save" at bounding box center [982, 463] width 65 height 33
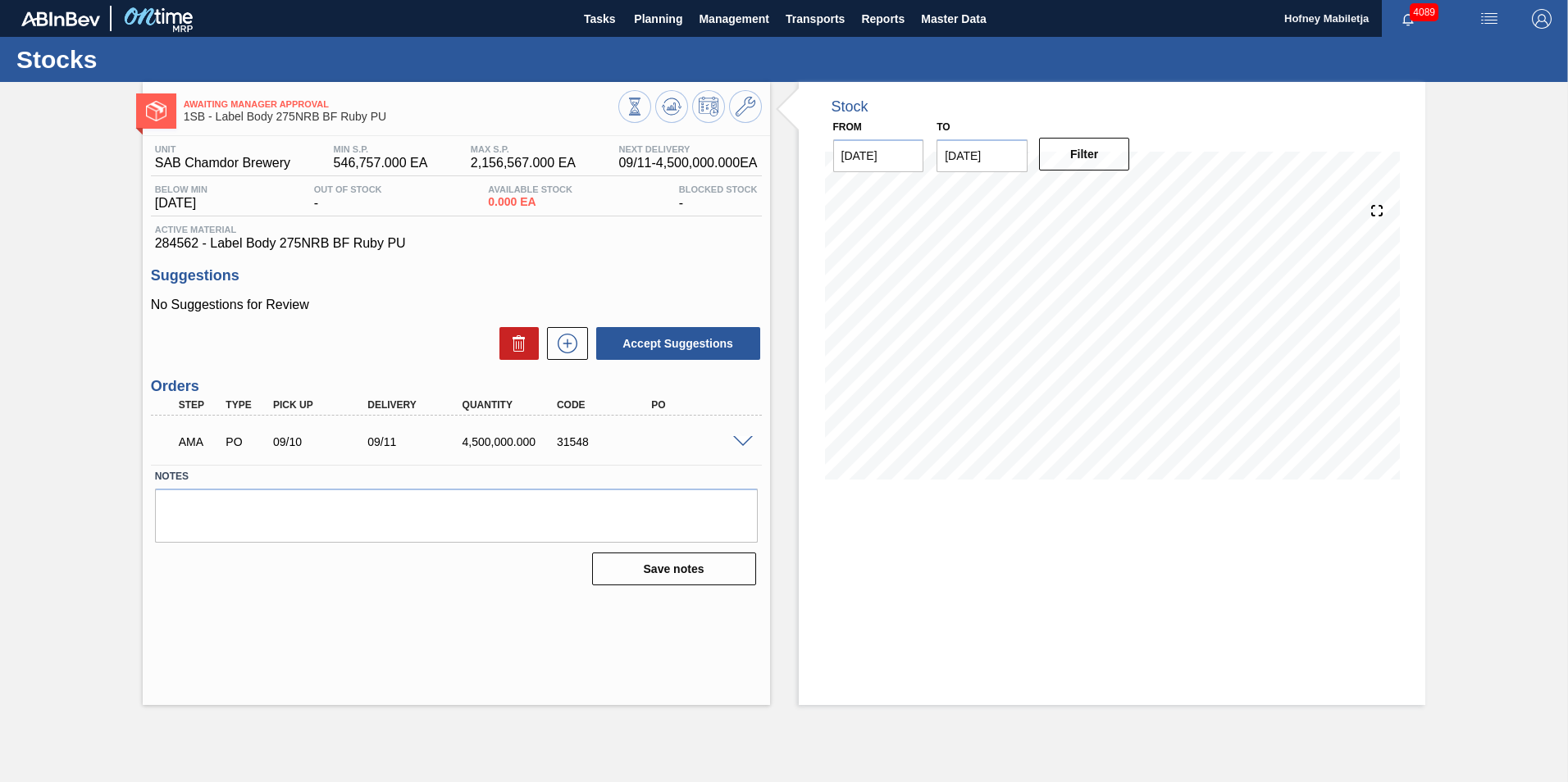
click at [747, 441] on span at bounding box center [743, 442] width 19 height 12
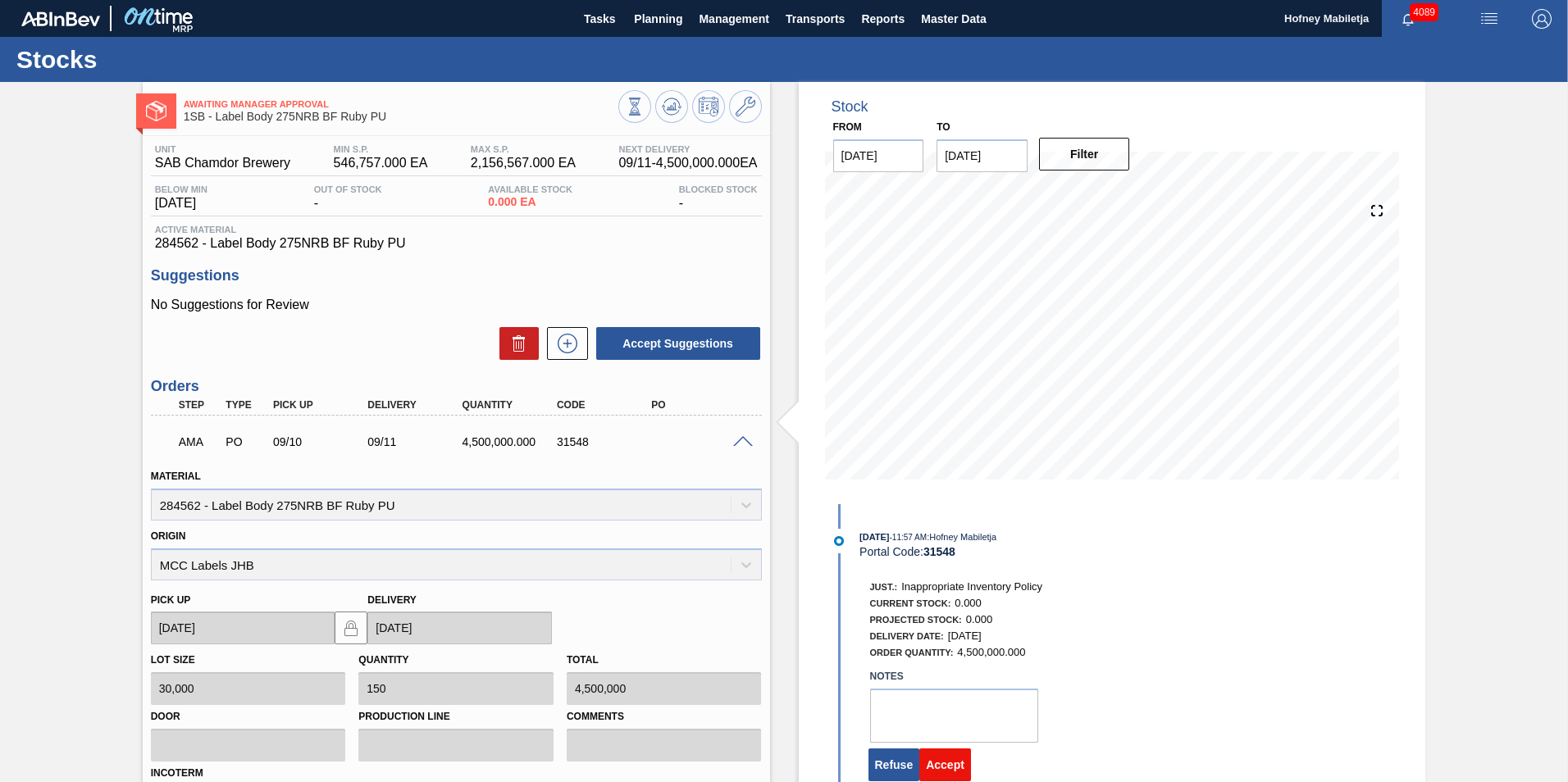
click at [945, 763] on button "Accept" at bounding box center [945, 764] width 52 height 33
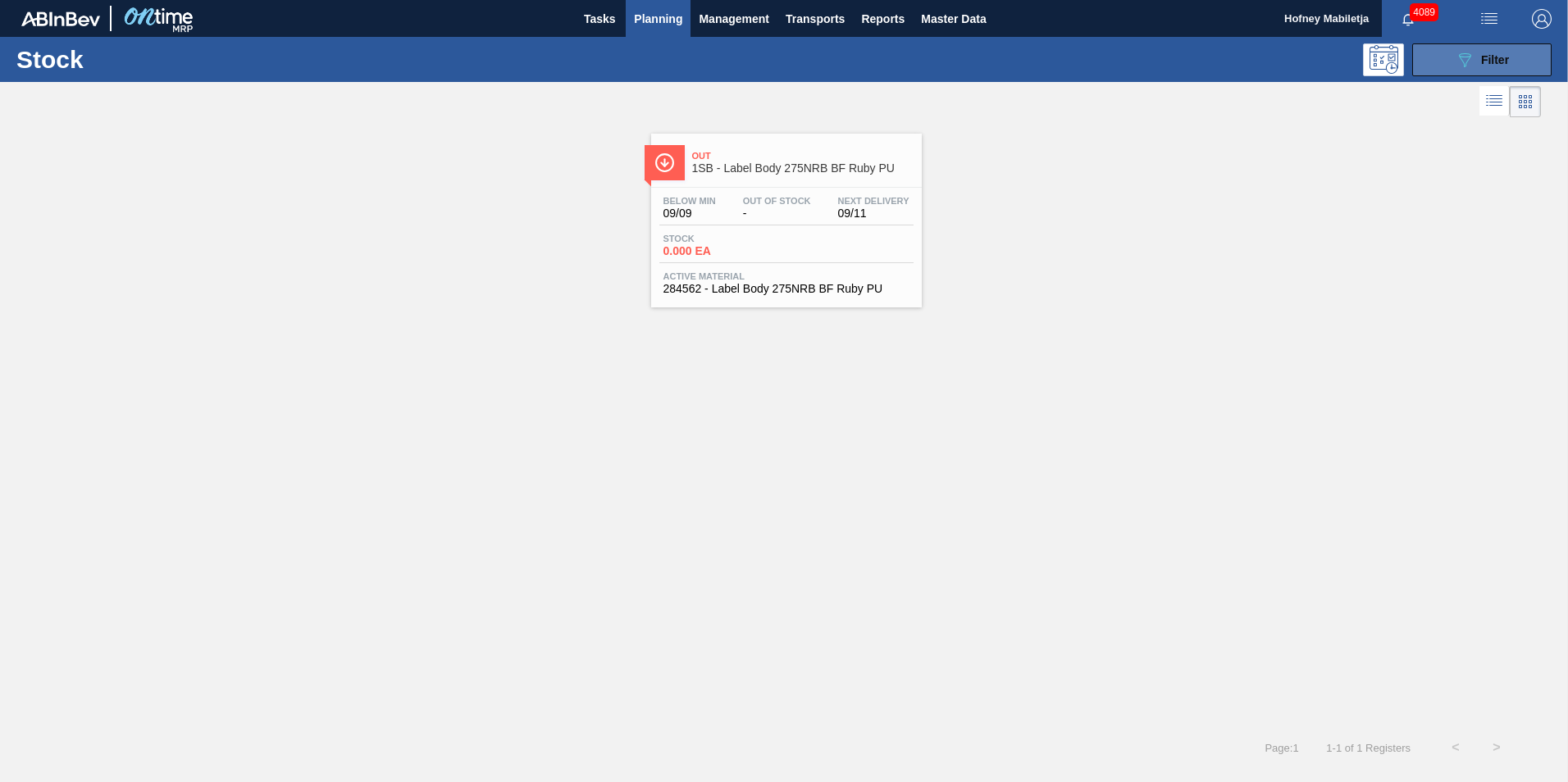
click at [1524, 65] on button "089F7B8B-B2A5-4AFE-B5C0-19BA573D28AC Filter" at bounding box center [1482, 59] width 139 height 33
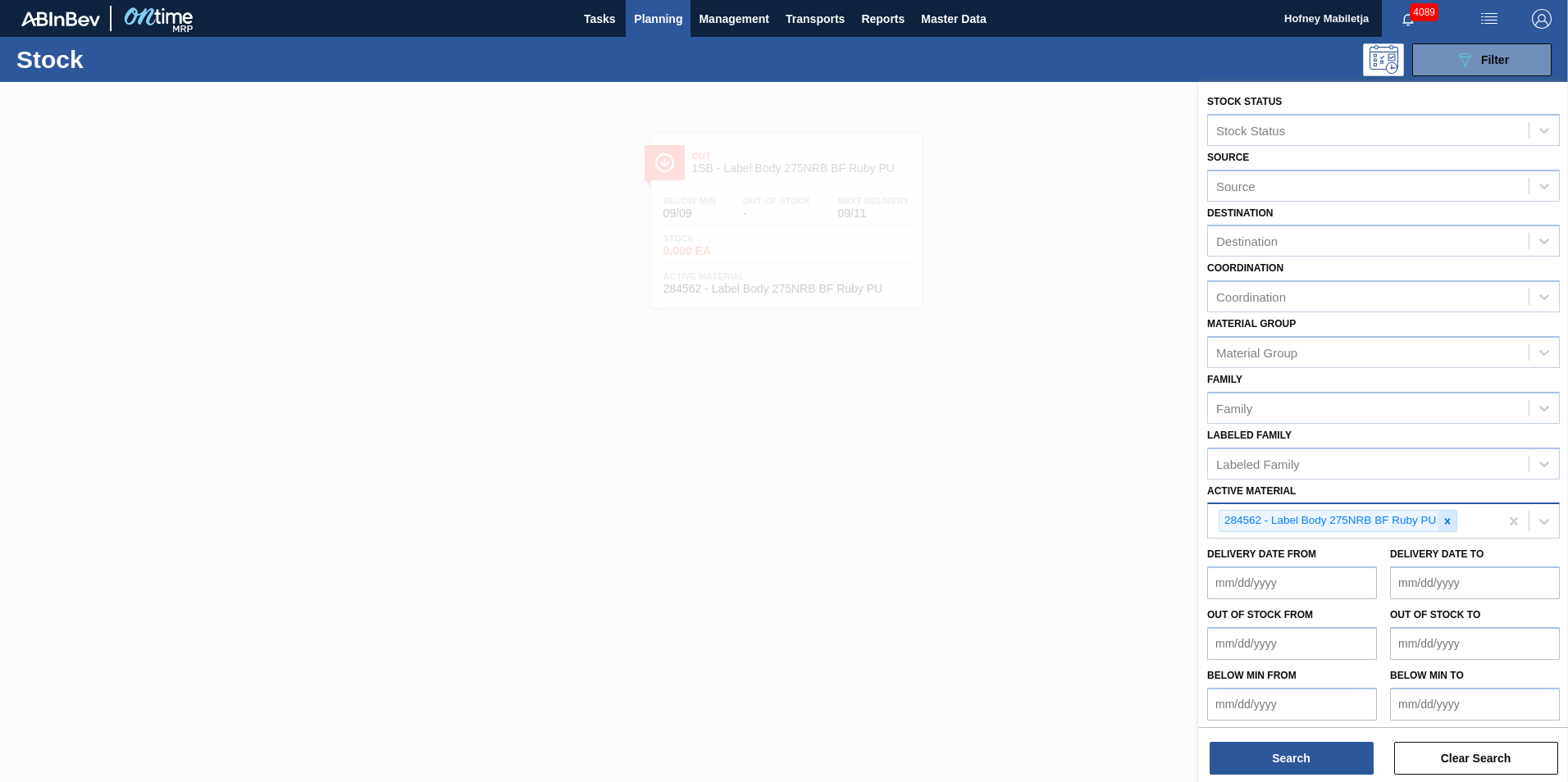
click at [1449, 519] on icon at bounding box center [1447, 521] width 6 height 6
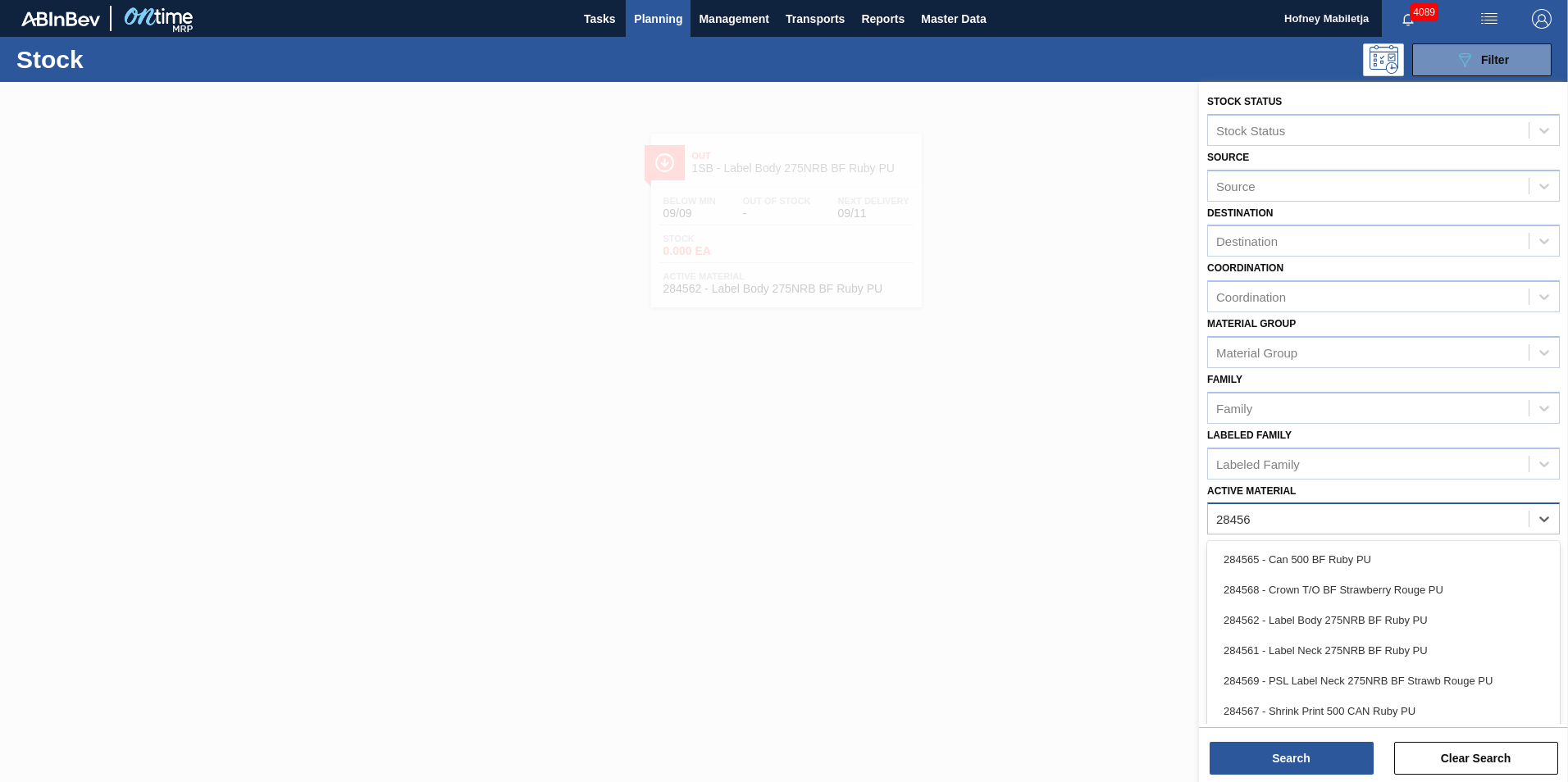
type Material "284561"
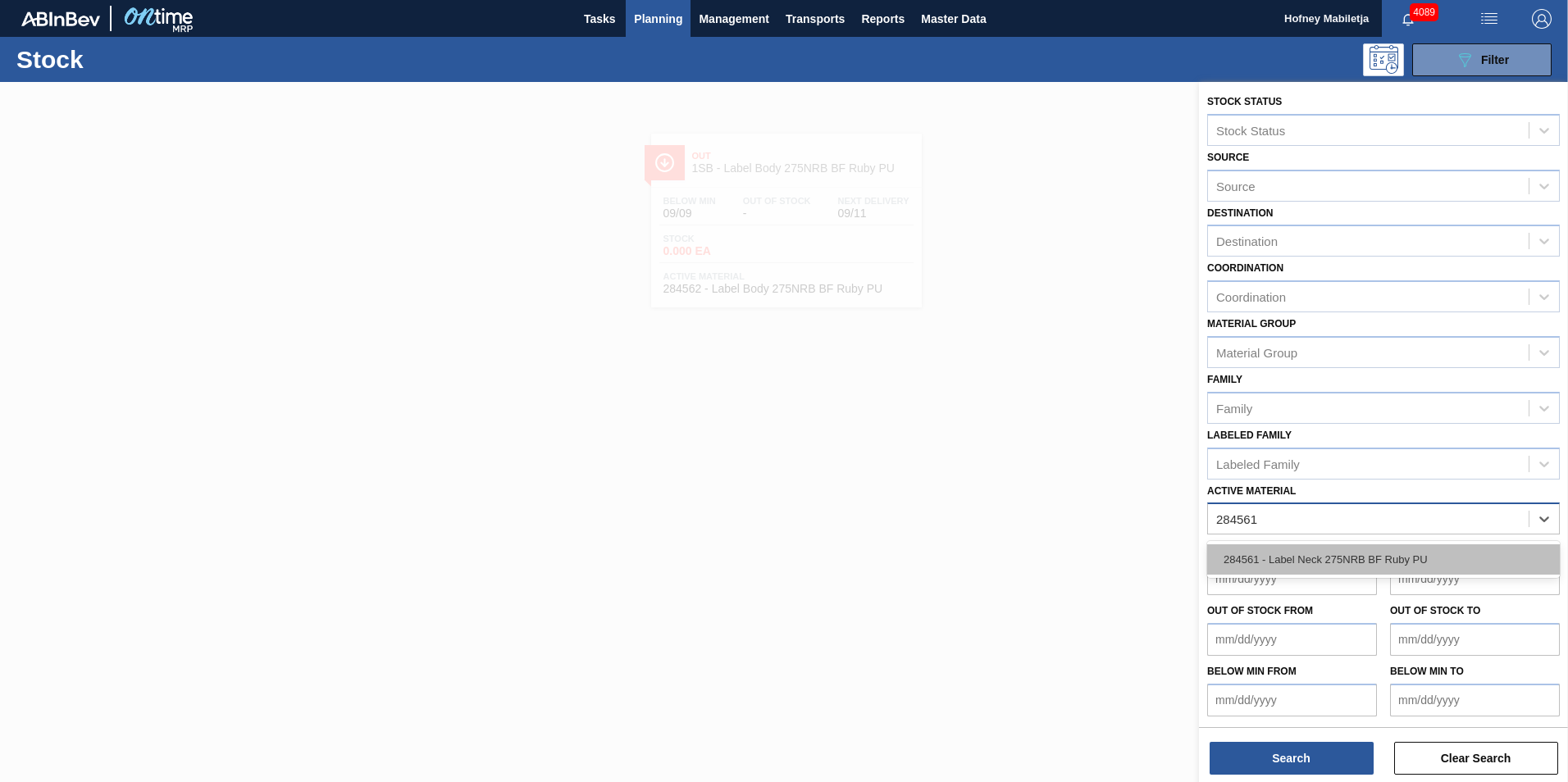
click at [1322, 553] on div "284561 - Label Neck 275NRB BF Ruby PU" at bounding box center [1383, 559] width 352 height 30
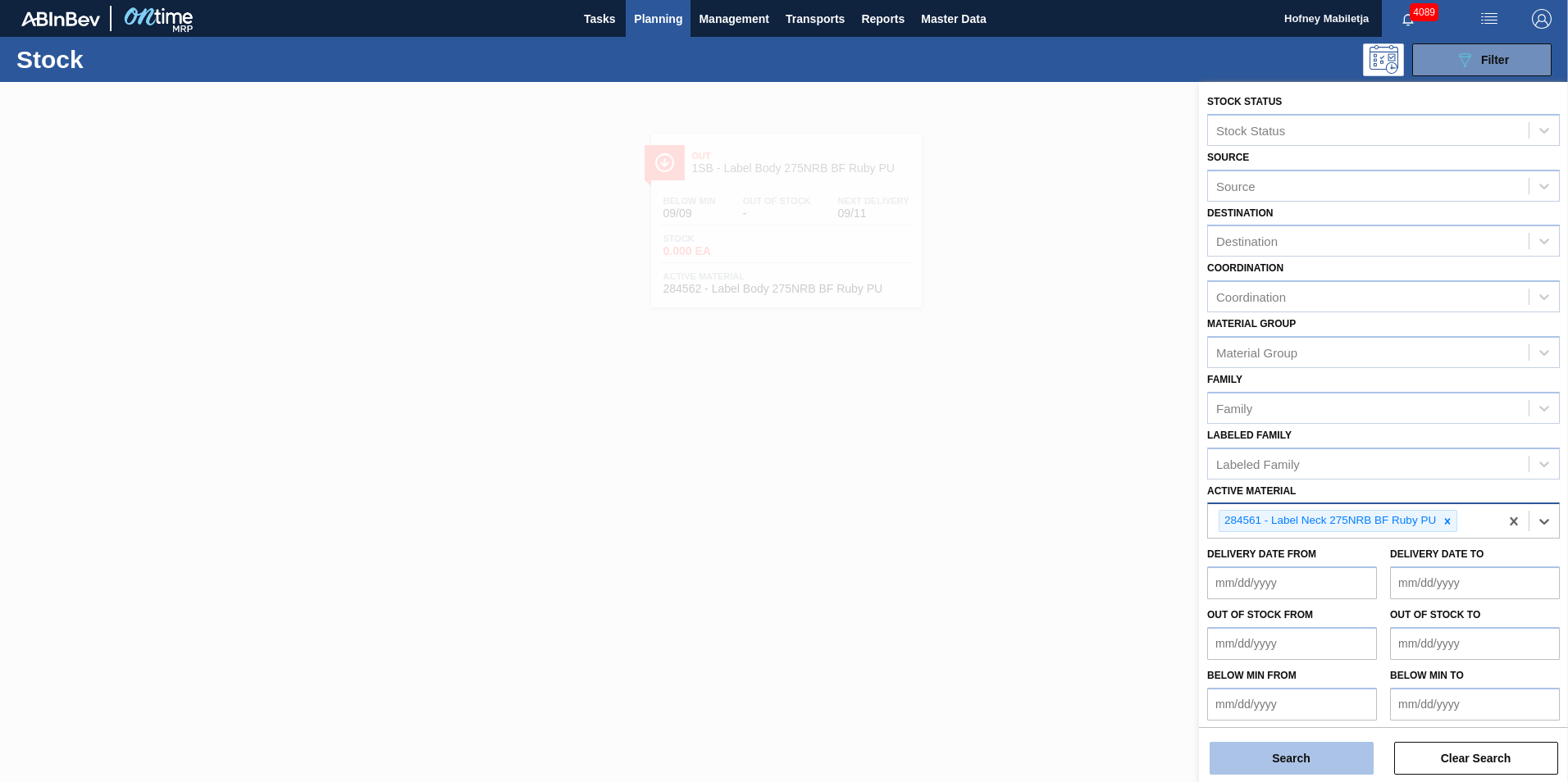
click at [1294, 755] on button "Search" at bounding box center [1292, 758] width 164 height 33
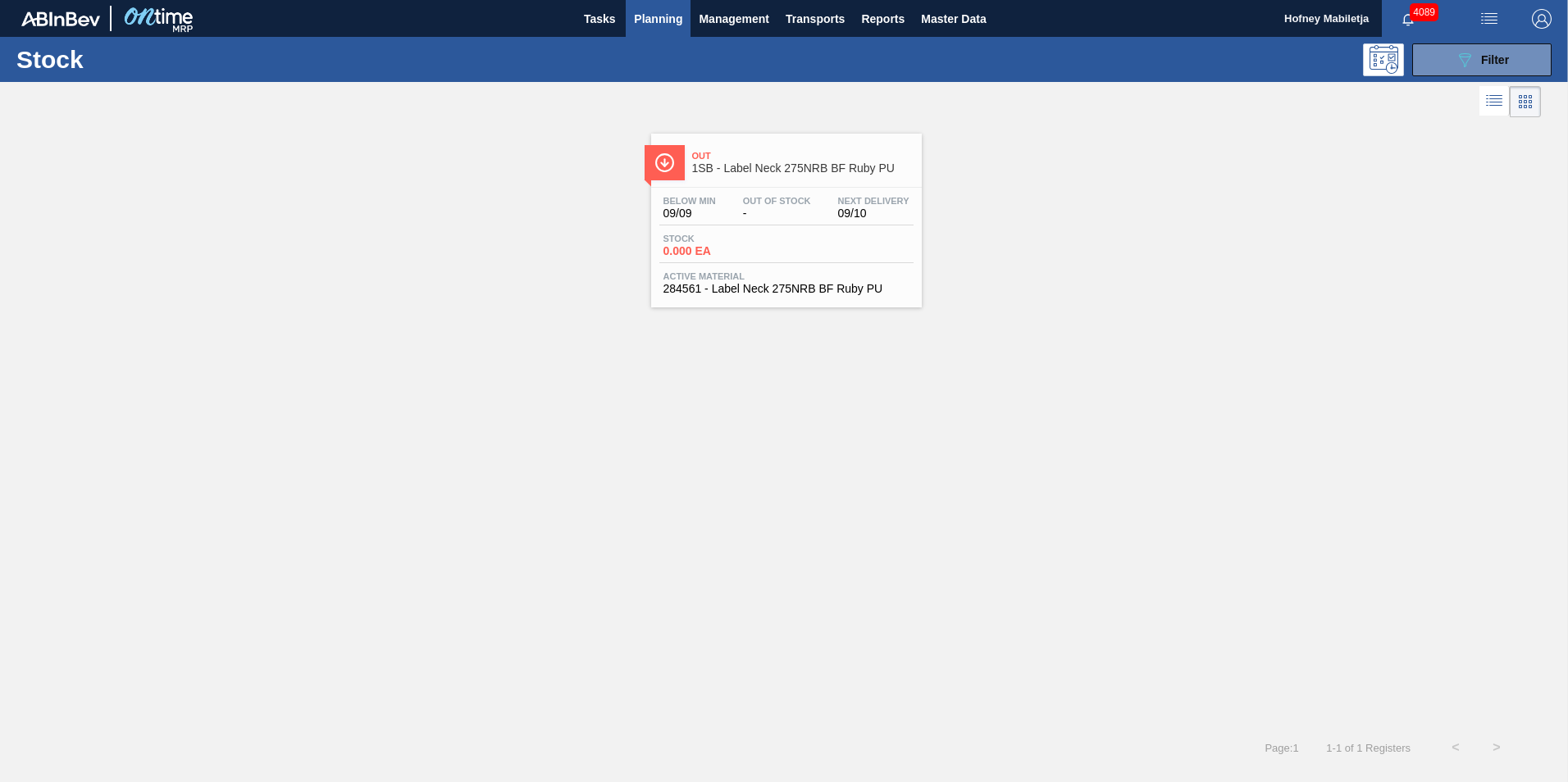
click at [768, 245] on span "0.000 EA" at bounding box center [720, 251] width 114 height 12
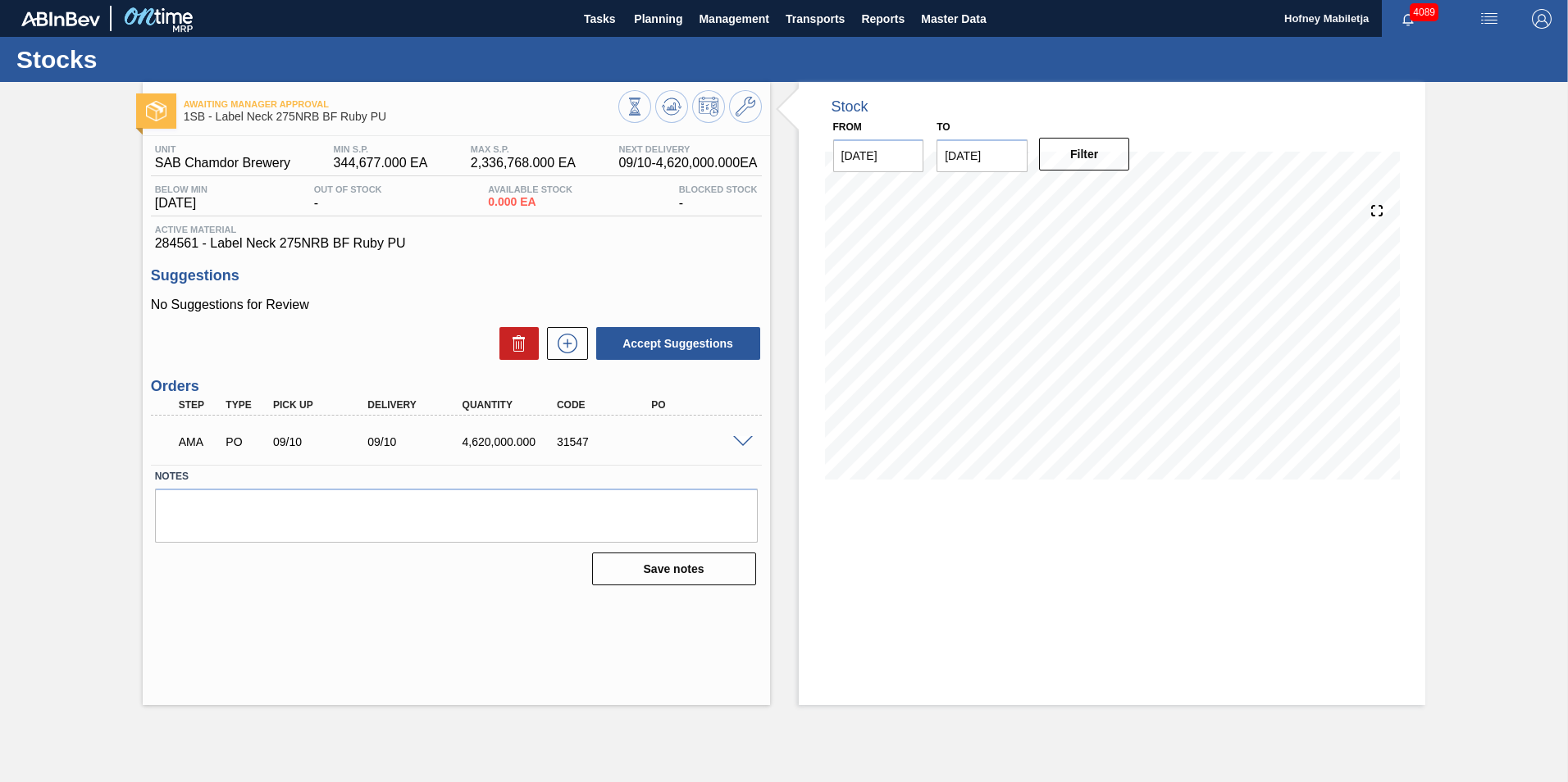
click at [740, 441] on span at bounding box center [743, 442] width 19 height 12
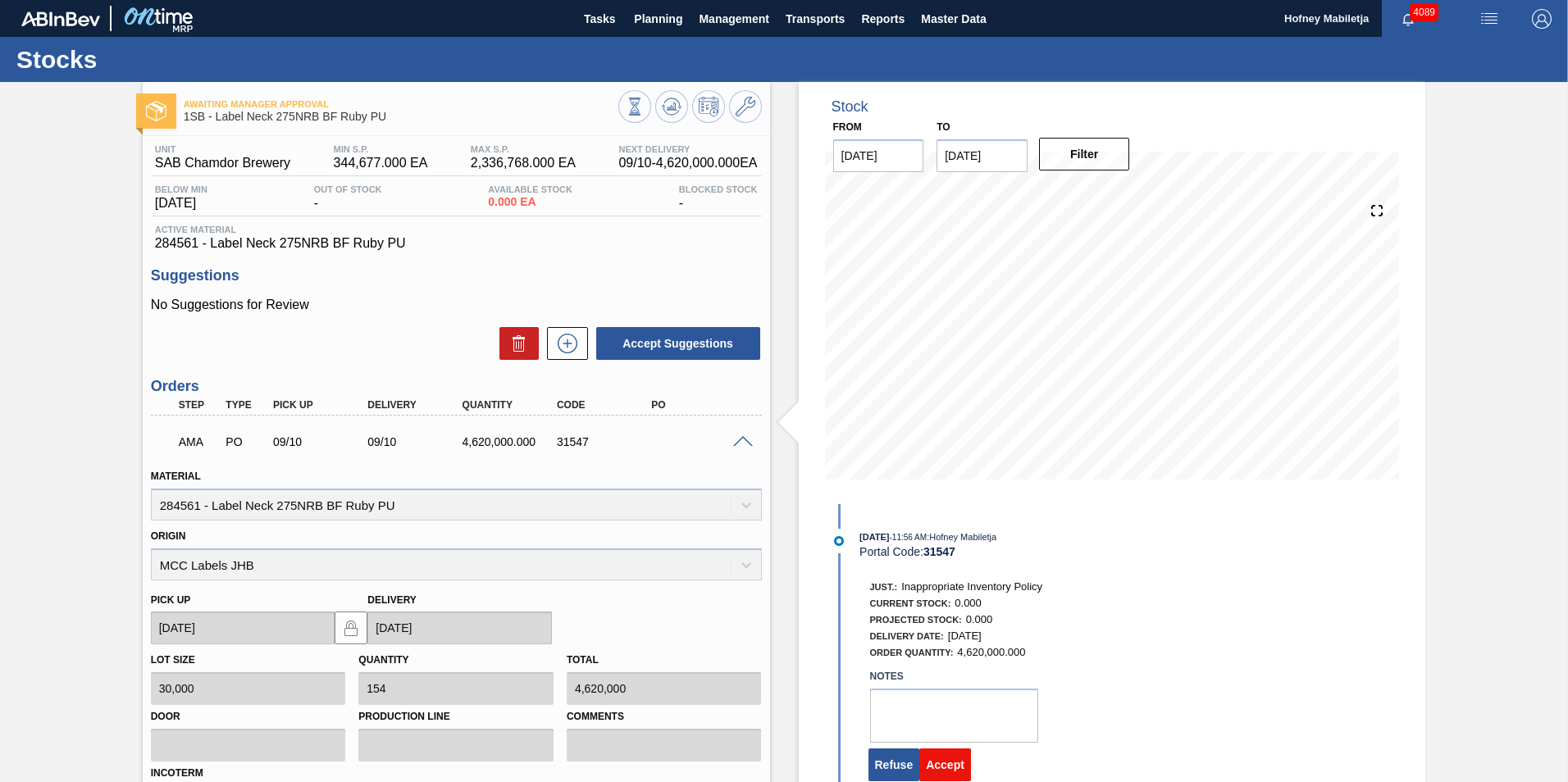
click at [947, 764] on button "Accept" at bounding box center [945, 764] width 52 height 33
